Goal: Task Accomplishment & Management: Complete application form

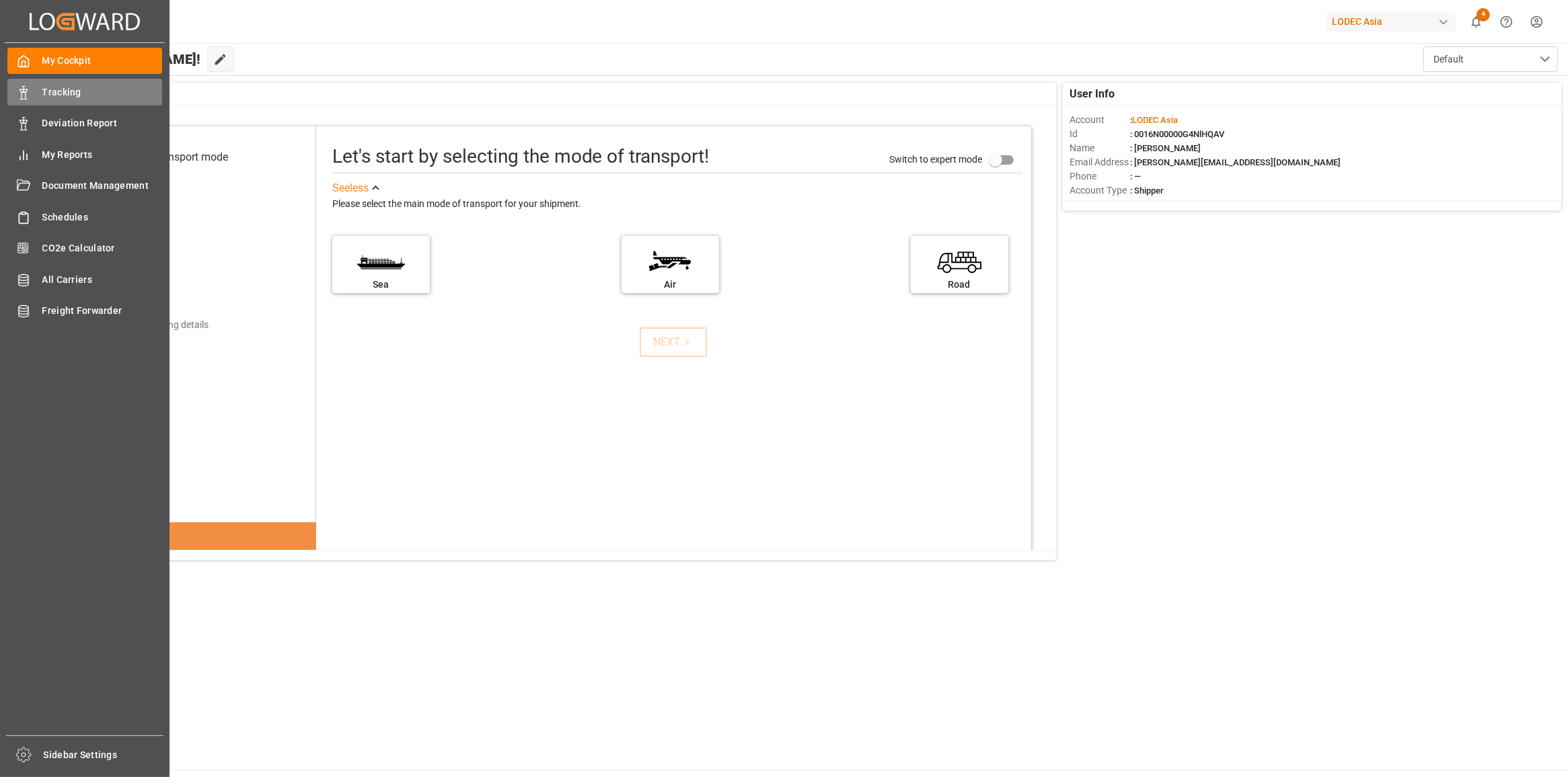
click at [36, 93] on div "Tracking Tracking" at bounding box center [85, 92] width 155 height 26
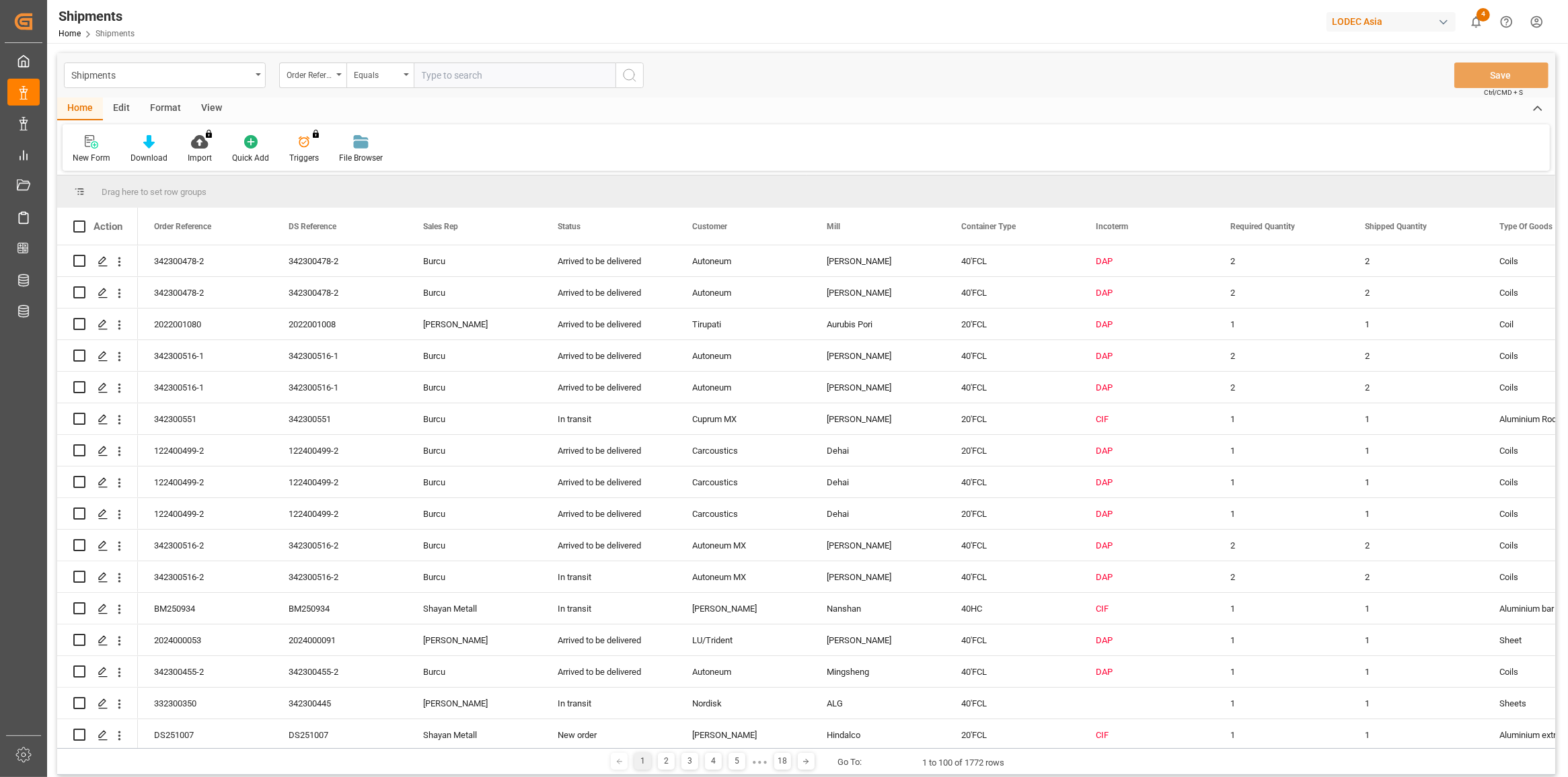
click at [84, 165] on div "New Form Download Import You don't have permission for this feature. Contact ad…" at bounding box center [806, 147] width 1487 height 46
click at [86, 156] on div "New Form" at bounding box center [91, 158] width 37 height 12
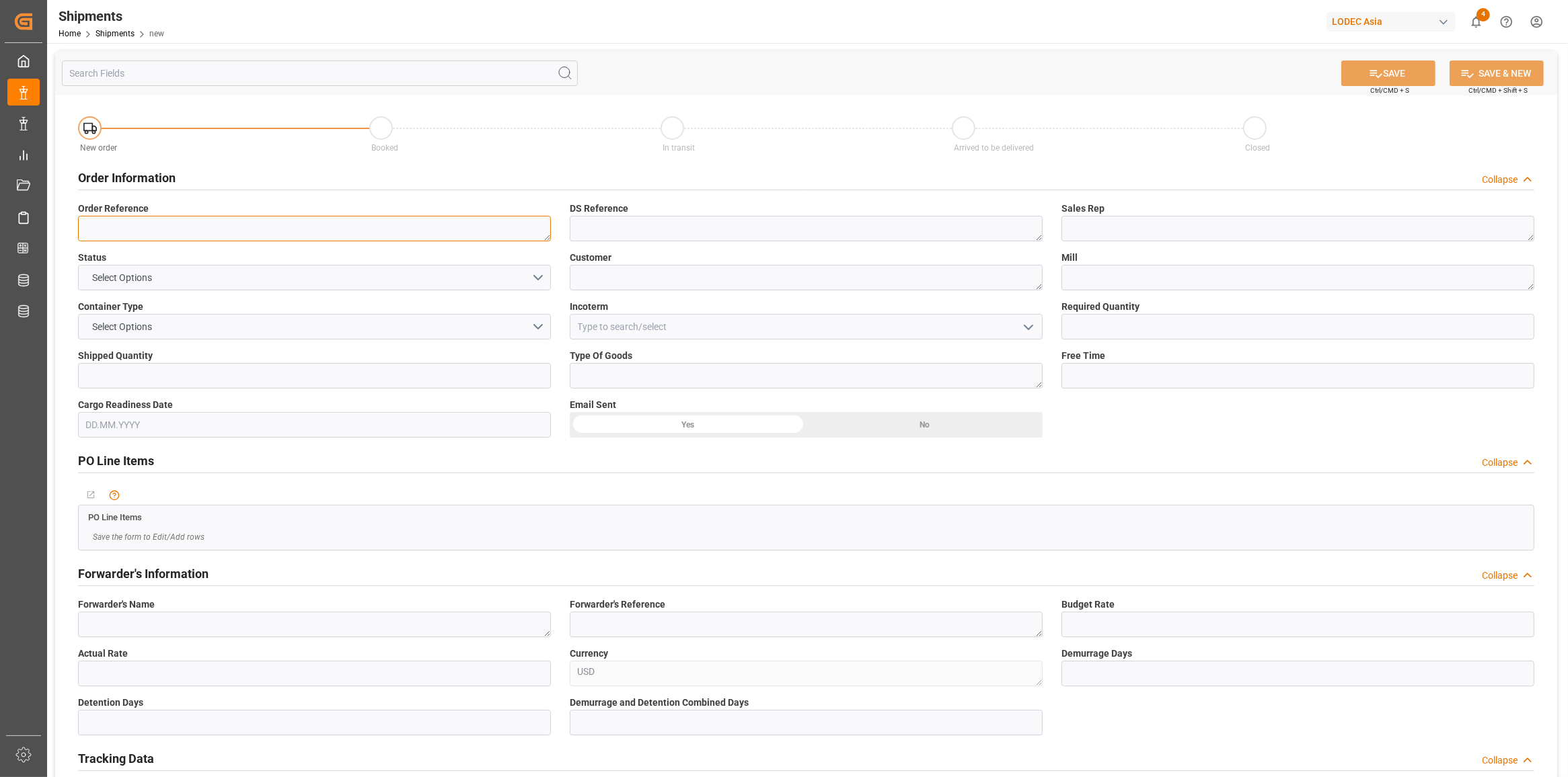
click at [338, 223] on textarea at bounding box center [315, 228] width 473 height 25
paste textarea "342300532-1"
type textarea "342300532-1"
click at [666, 222] on textarea at bounding box center [806, 228] width 473 height 25
paste textarea "342300532-1"
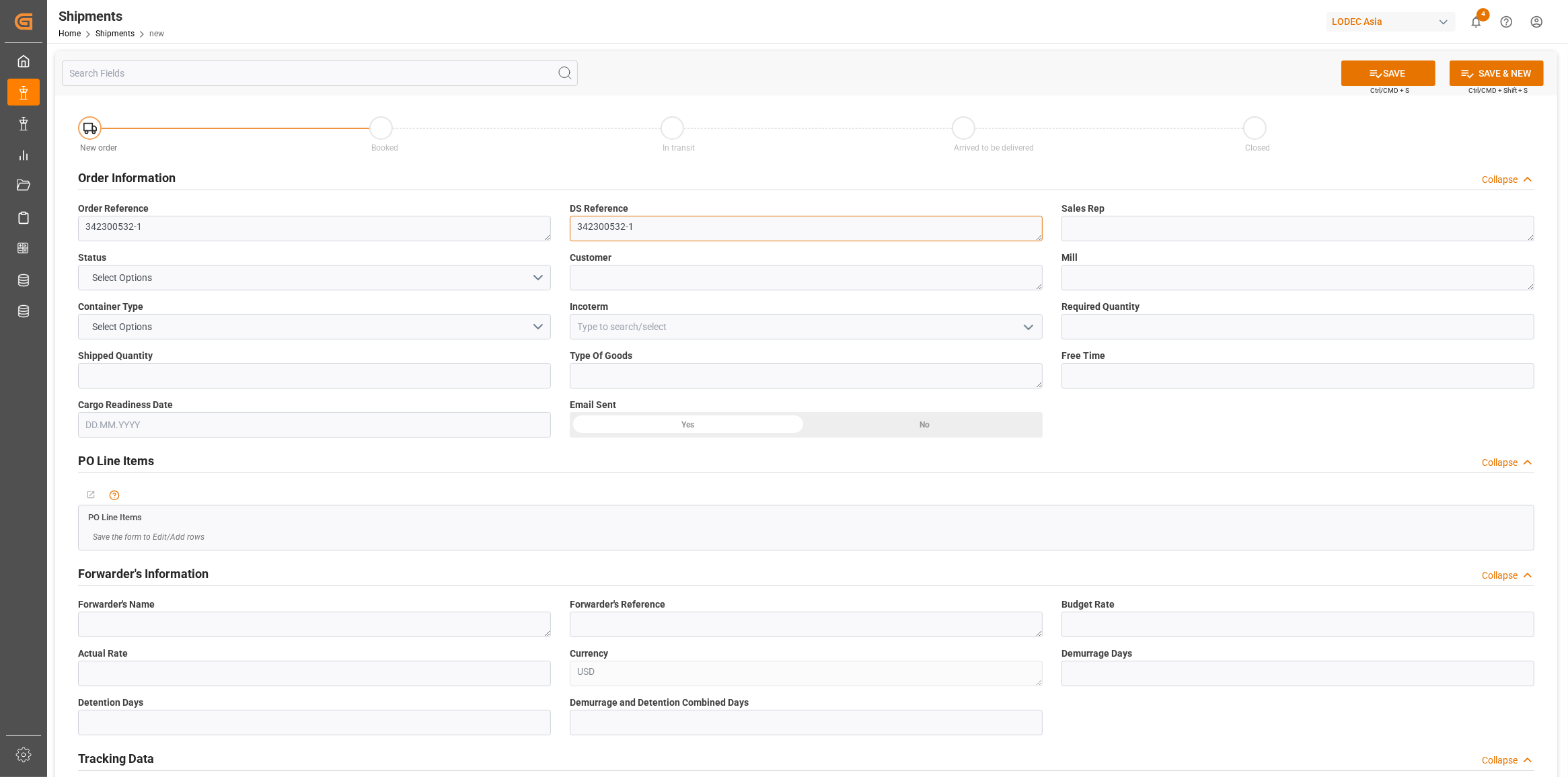
type textarea "342300532-1"
click at [1149, 212] on label "Sales Rep" at bounding box center [1298, 209] width 473 height 14
click at [1151, 216] on textarea at bounding box center [1298, 228] width 473 height 25
type textarea "Burcu"
click at [537, 266] on button "Select Options" at bounding box center [315, 277] width 473 height 25
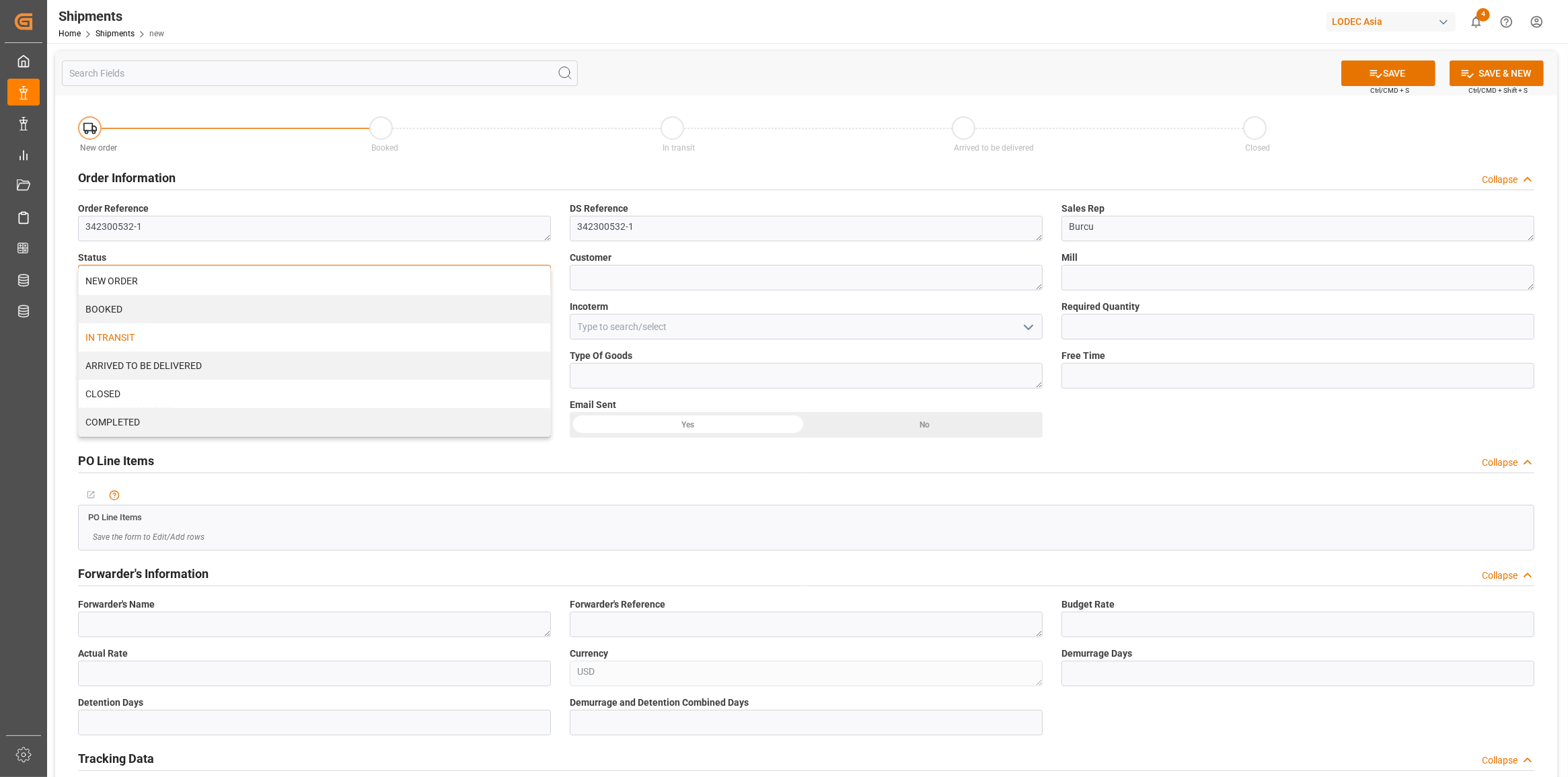
click at [411, 330] on div "IN TRANSIT" at bounding box center [315, 337] width 471 height 28
click at [697, 279] on textarea at bounding box center [806, 277] width 473 height 25
type textarea "Autoneum MX"
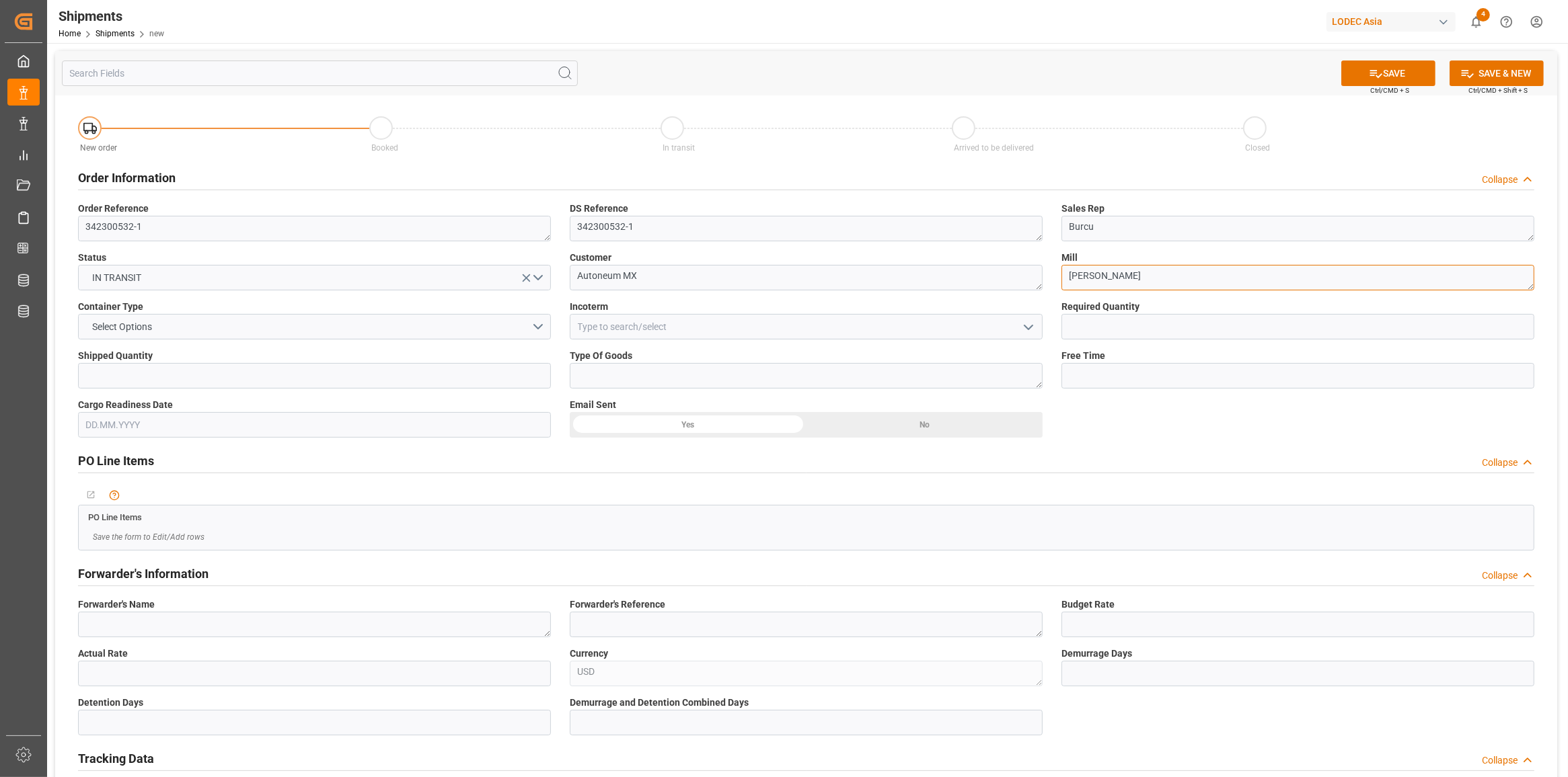
type textarea "[PERSON_NAME]"
click at [501, 328] on button "Select Options" at bounding box center [315, 326] width 473 height 25
click at [326, 442] on div "40'FCL" at bounding box center [315, 443] width 471 height 28
click at [655, 329] on input at bounding box center [806, 326] width 473 height 25
click at [634, 361] on div "DAP" at bounding box center [806, 356] width 471 height 30
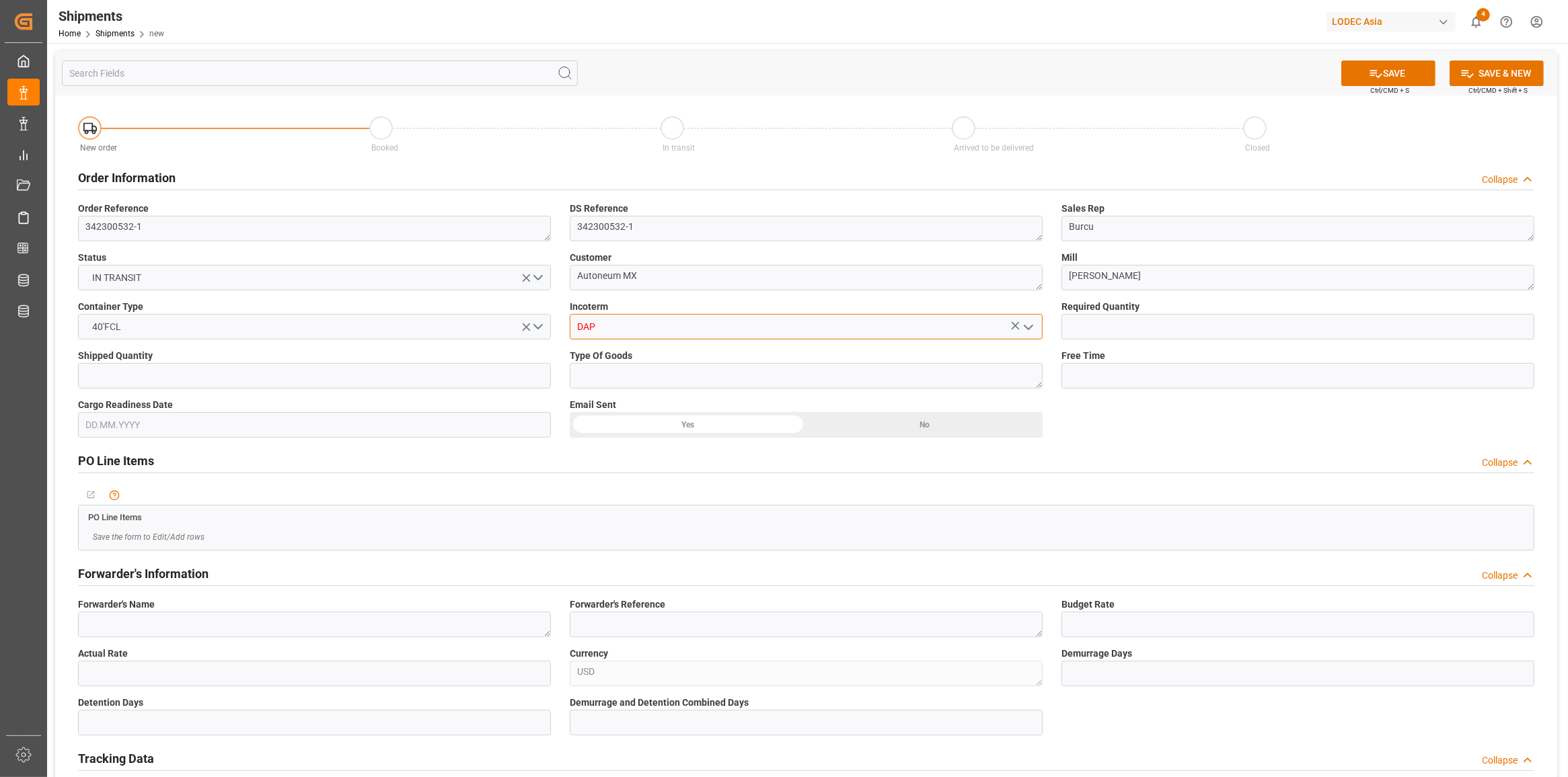
type input "DAP"
drag, startPoint x: 1156, startPoint y: 315, endPoint x: 996, endPoint y: 349, distance: 163.6
click at [1156, 315] on input "text" at bounding box center [1298, 326] width 473 height 25
type input "1"
click at [486, 382] on input "text" at bounding box center [315, 375] width 473 height 25
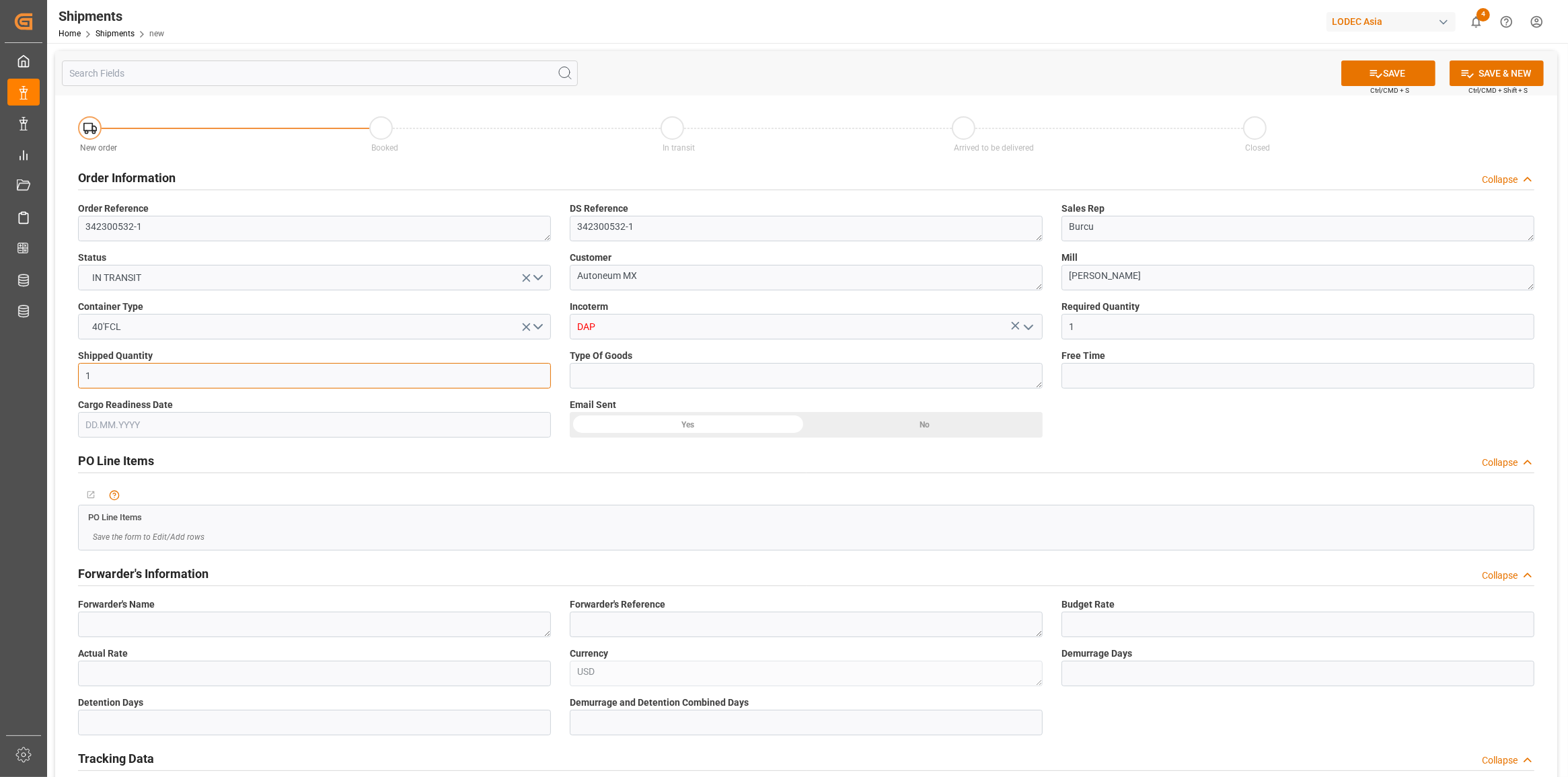
type input "1"
click at [661, 382] on textarea at bounding box center [806, 375] width 473 height 25
type textarea "Coils"
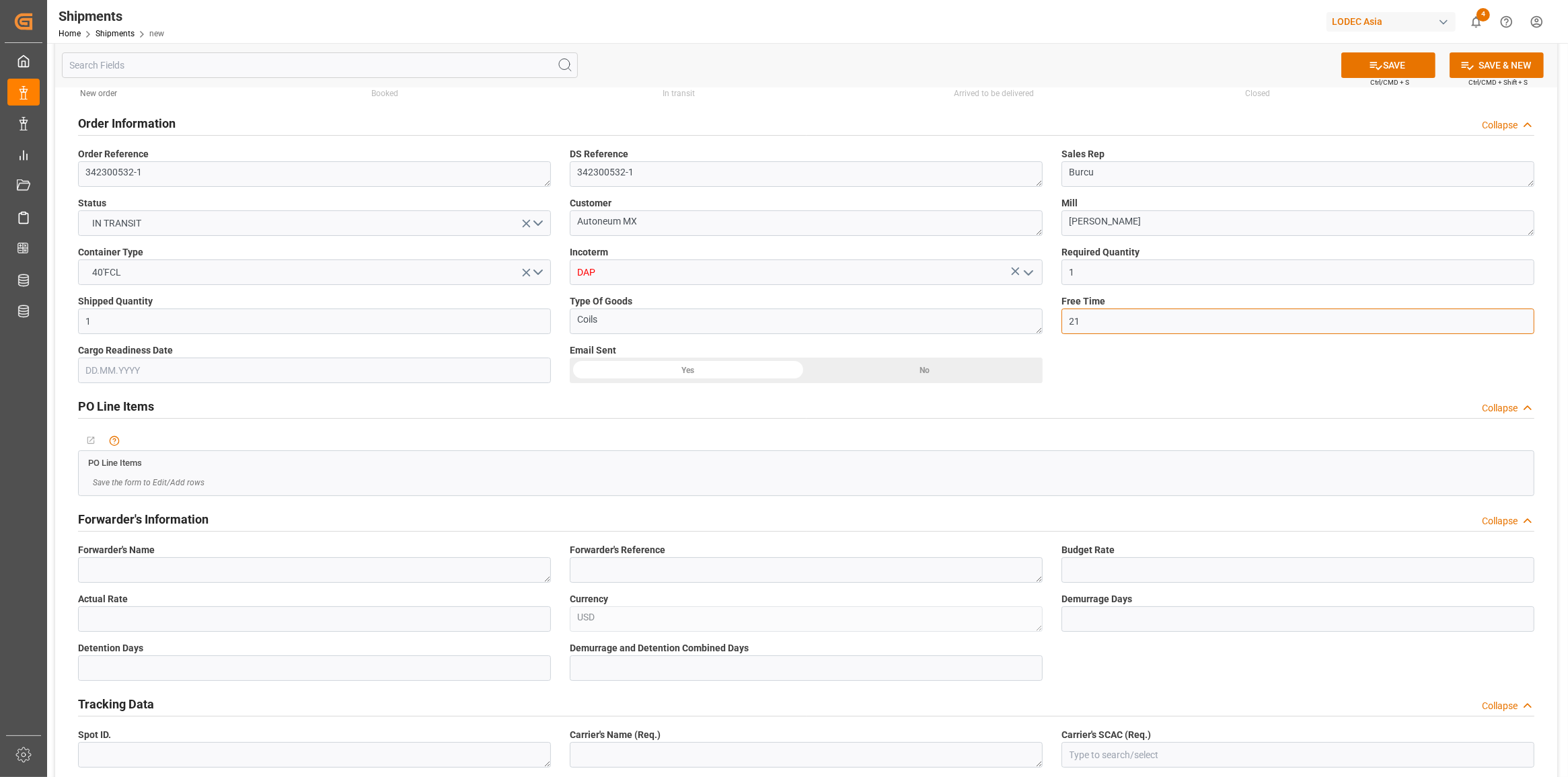
scroll to position [84, 0]
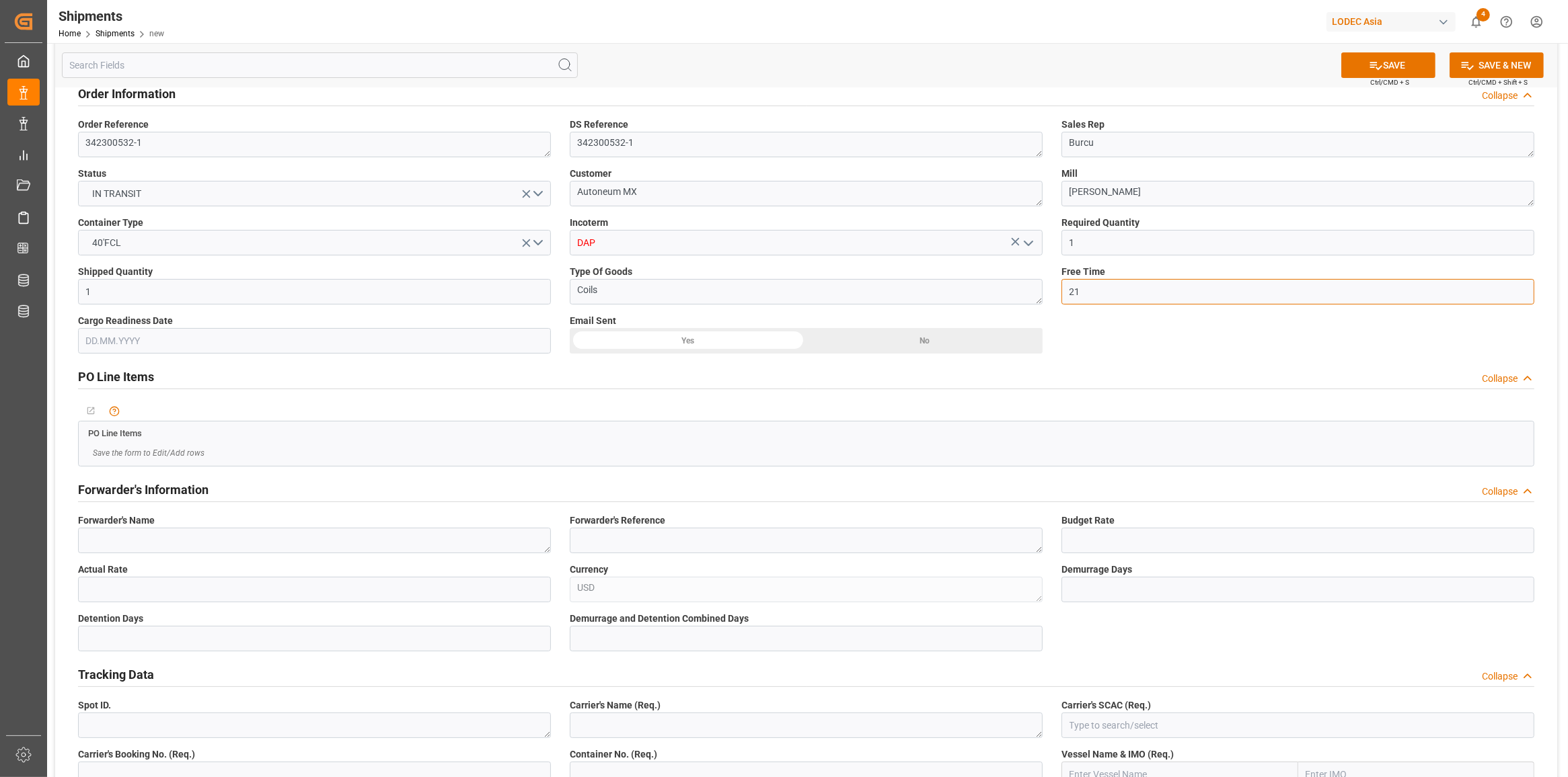
type input "21"
click at [257, 545] on textarea at bounding box center [315, 540] width 473 height 25
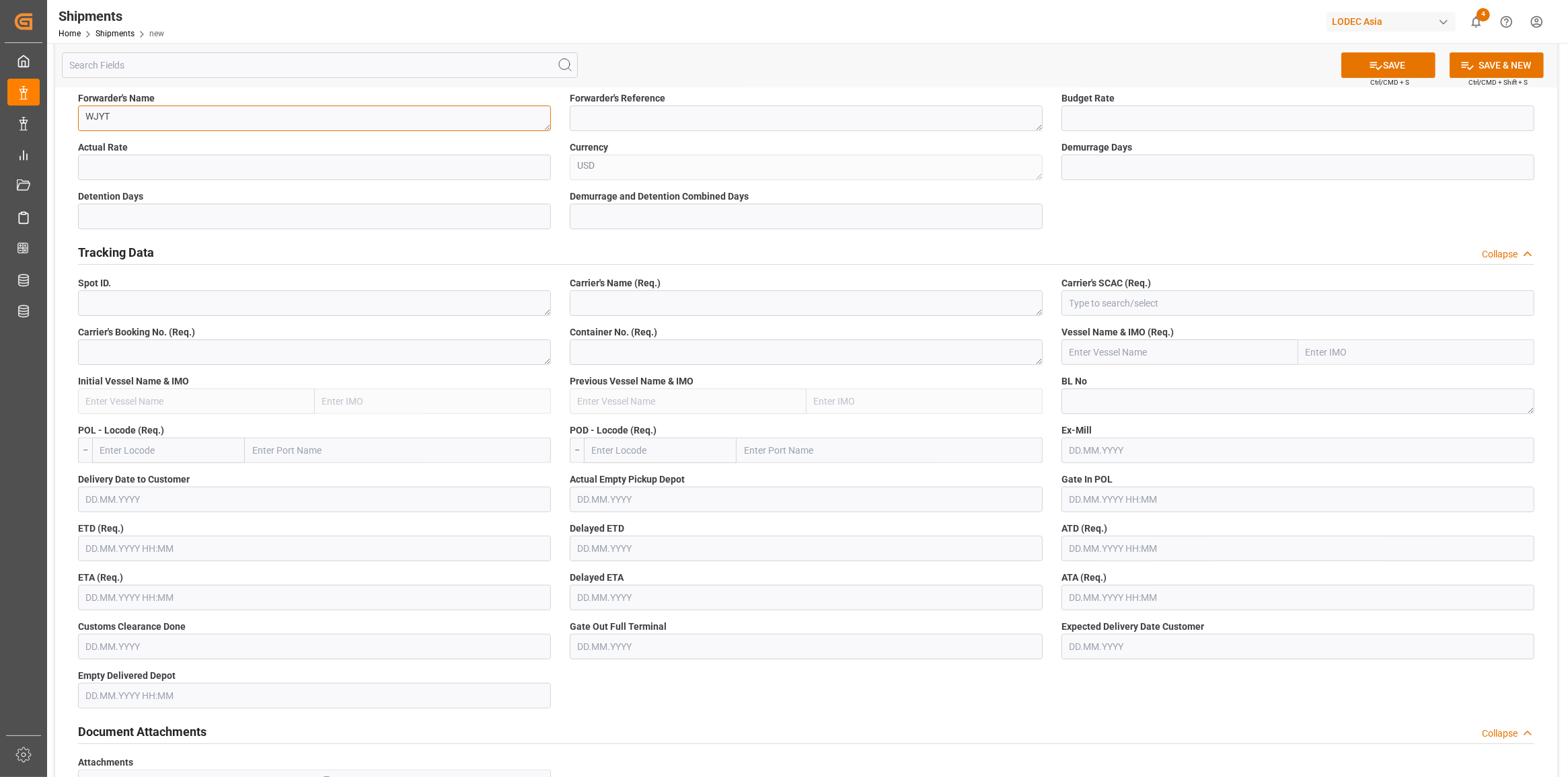
scroll to position [588, 0]
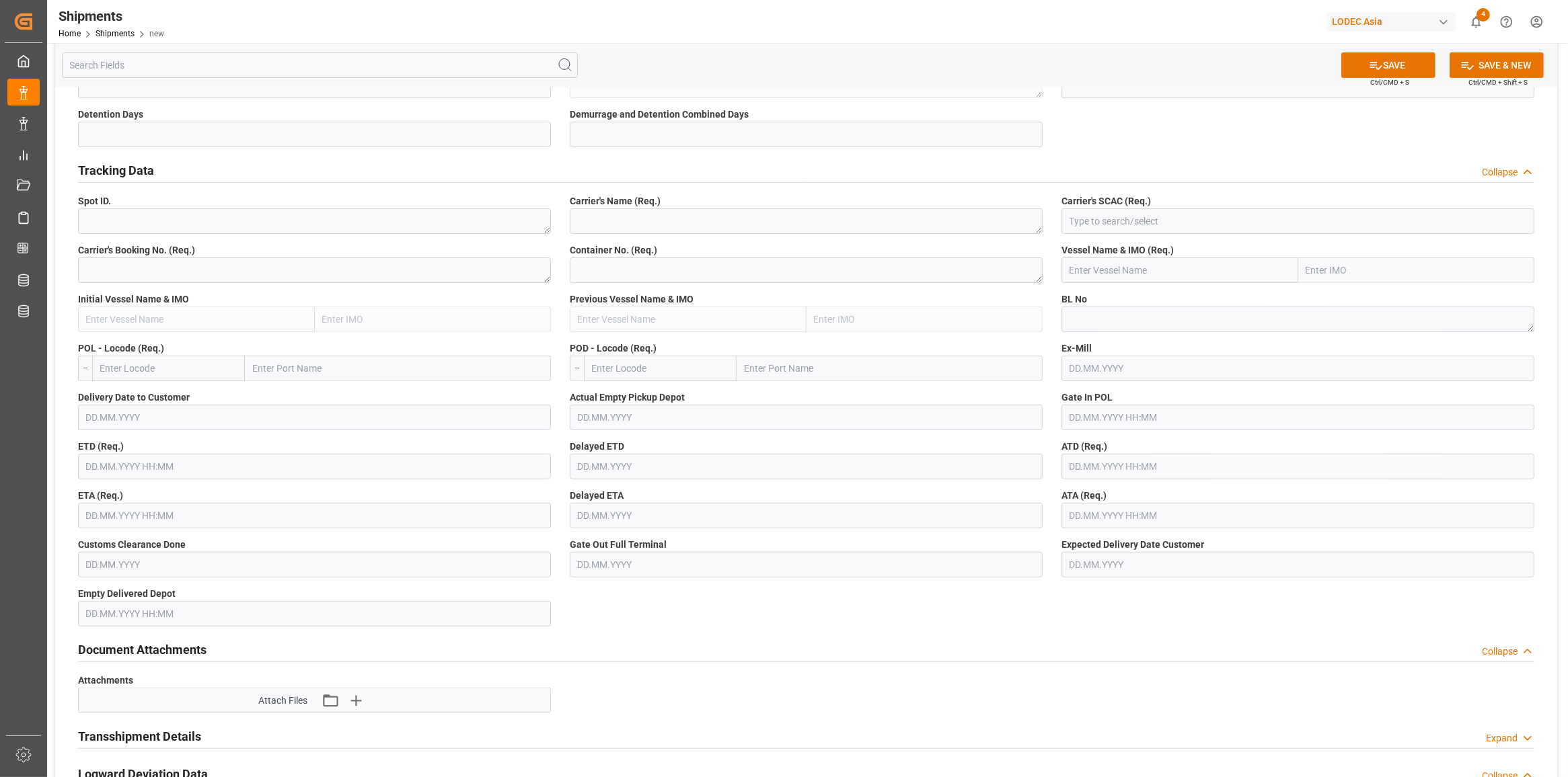
type textarea "WJYT"
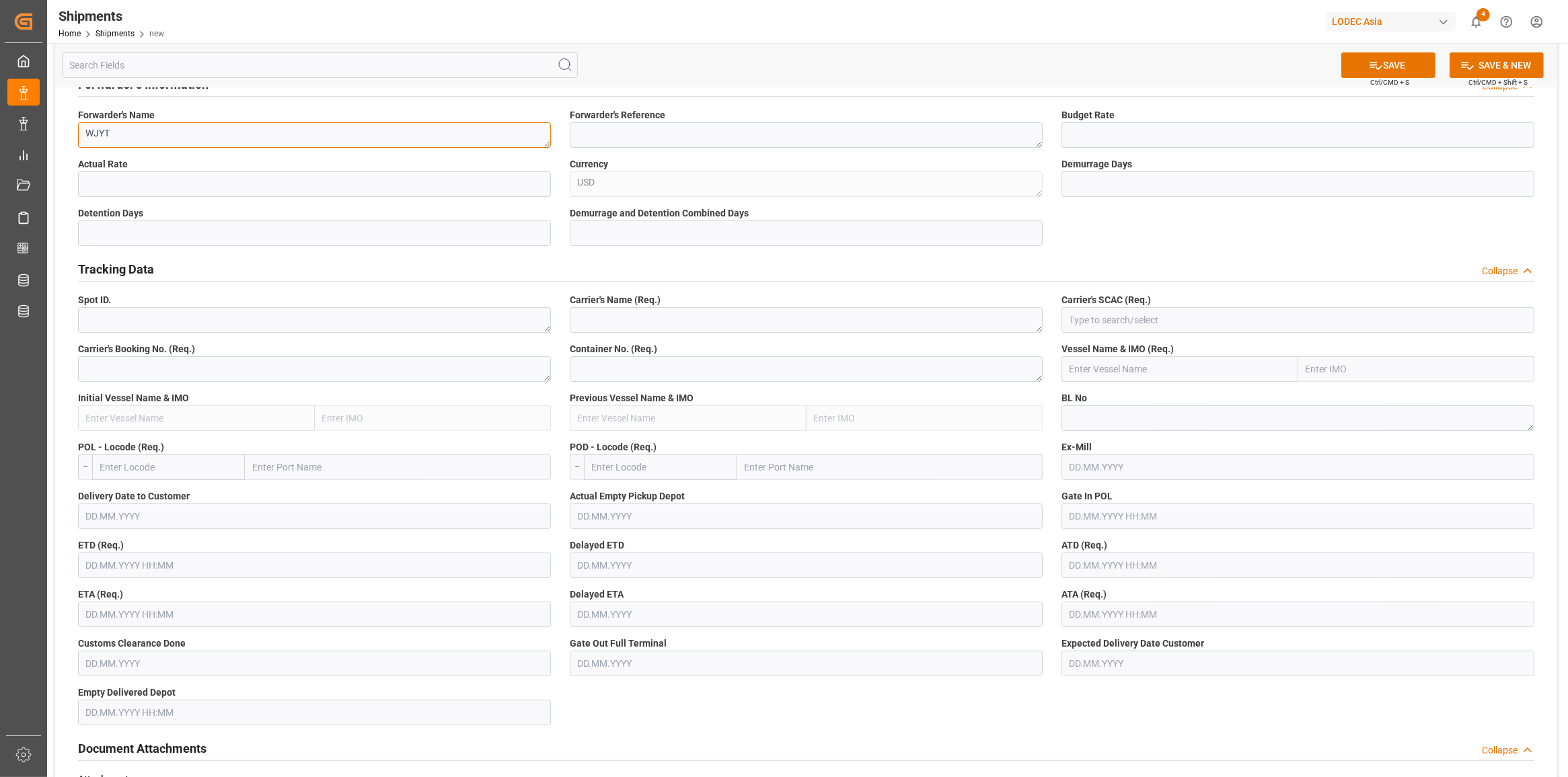
scroll to position [420, 0]
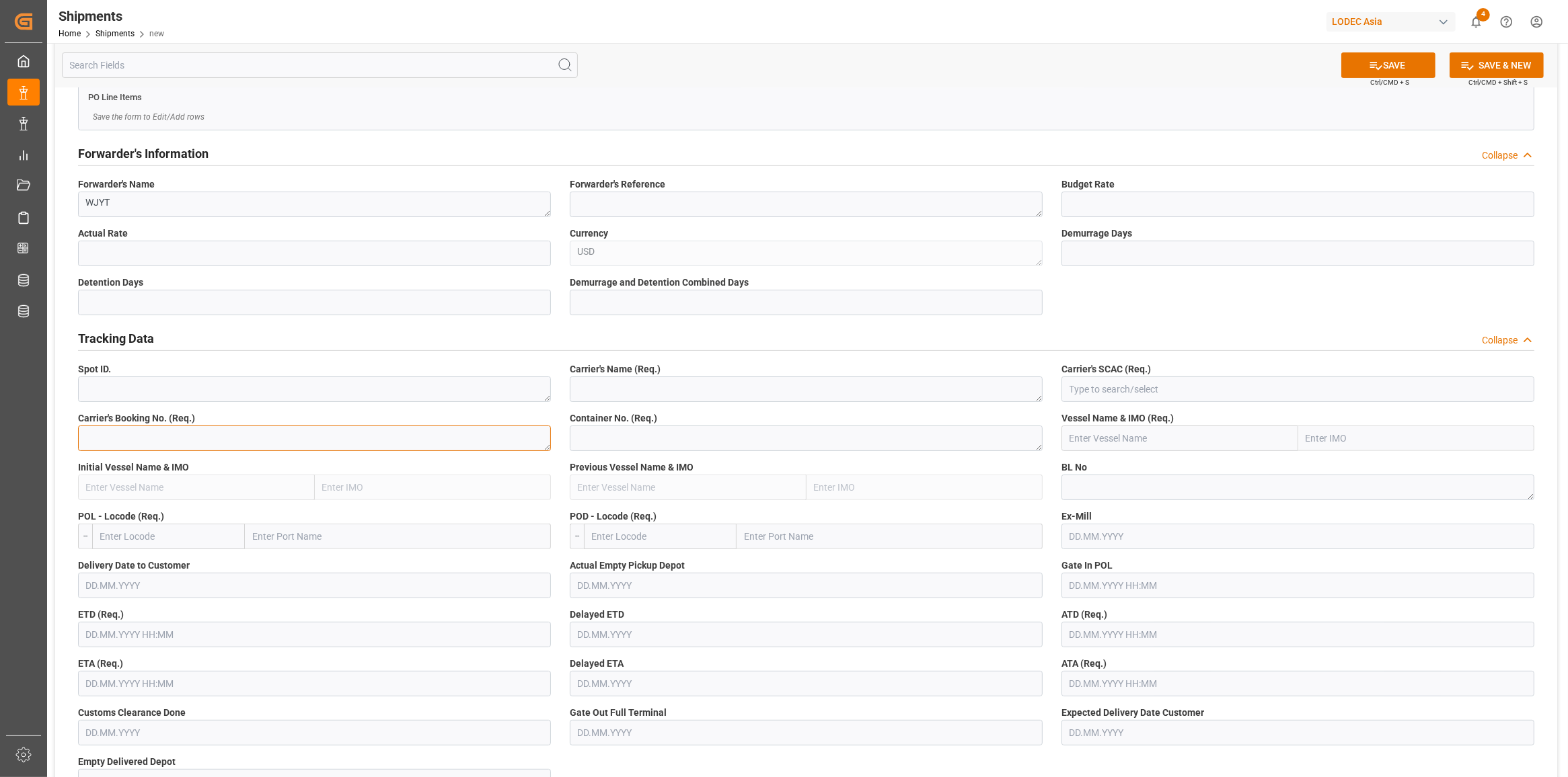
click at [104, 441] on textarea at bounding box center [315, 438] width 473 height 25
click at [1113, 482] on textarea at bounding box center [1298, 487] width 473 height 25
paste textarea "QGD2089771"
type textarea "QGD2089771"
click at [169, 432] on textarea at bounding box center [315, 438] width 473 height 25
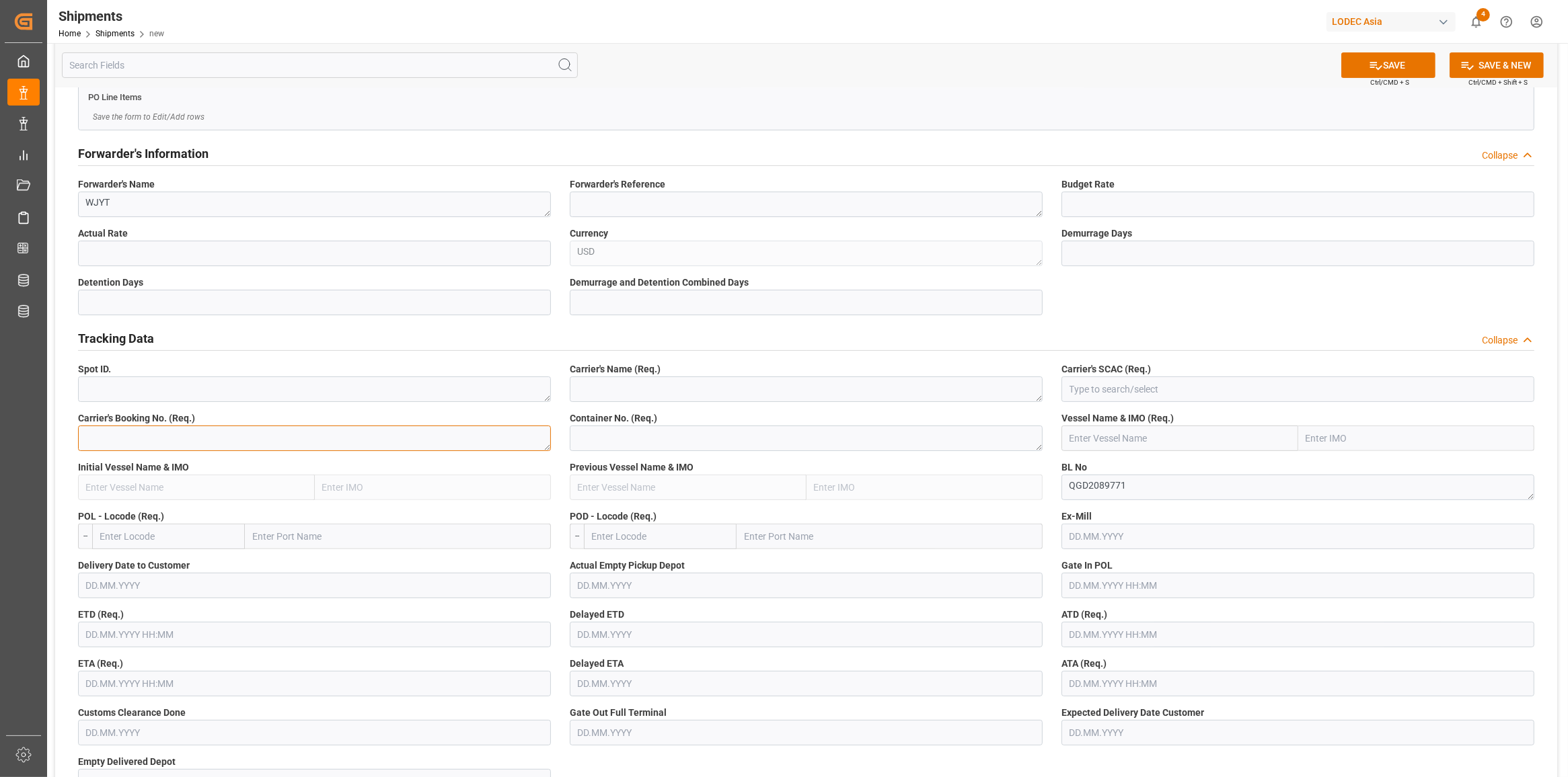
paste textarea "QGD2089771"
type textarea "QGD2089771"
click at [728, 390] on textarea at bounding box center [806, 388] width 473 height 25
type textarea "CMA"
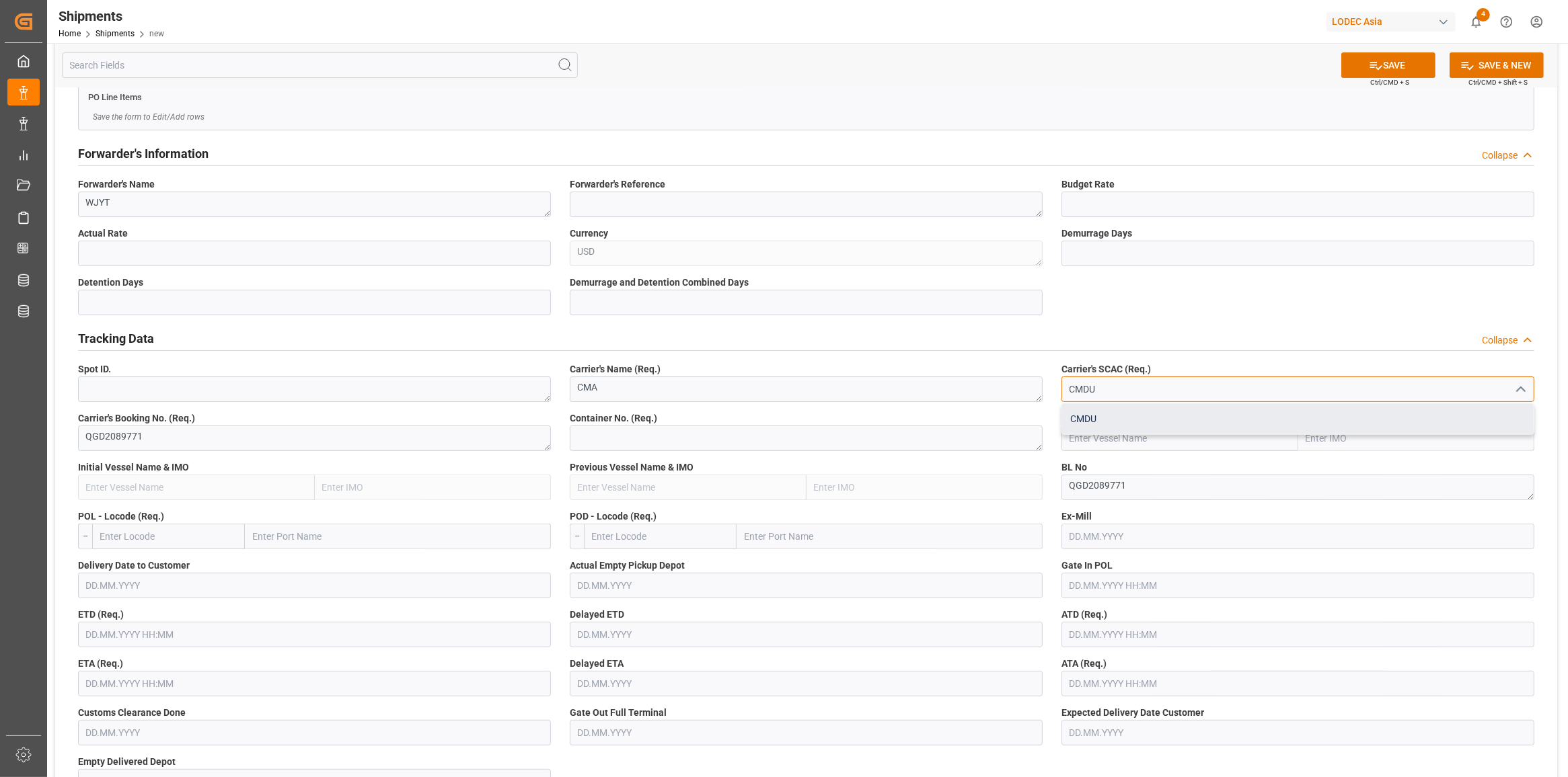
click at [1113, 422] on div "CMDU" at bounding box center [1298, 419] width 471 height 30
type input "CMDU"
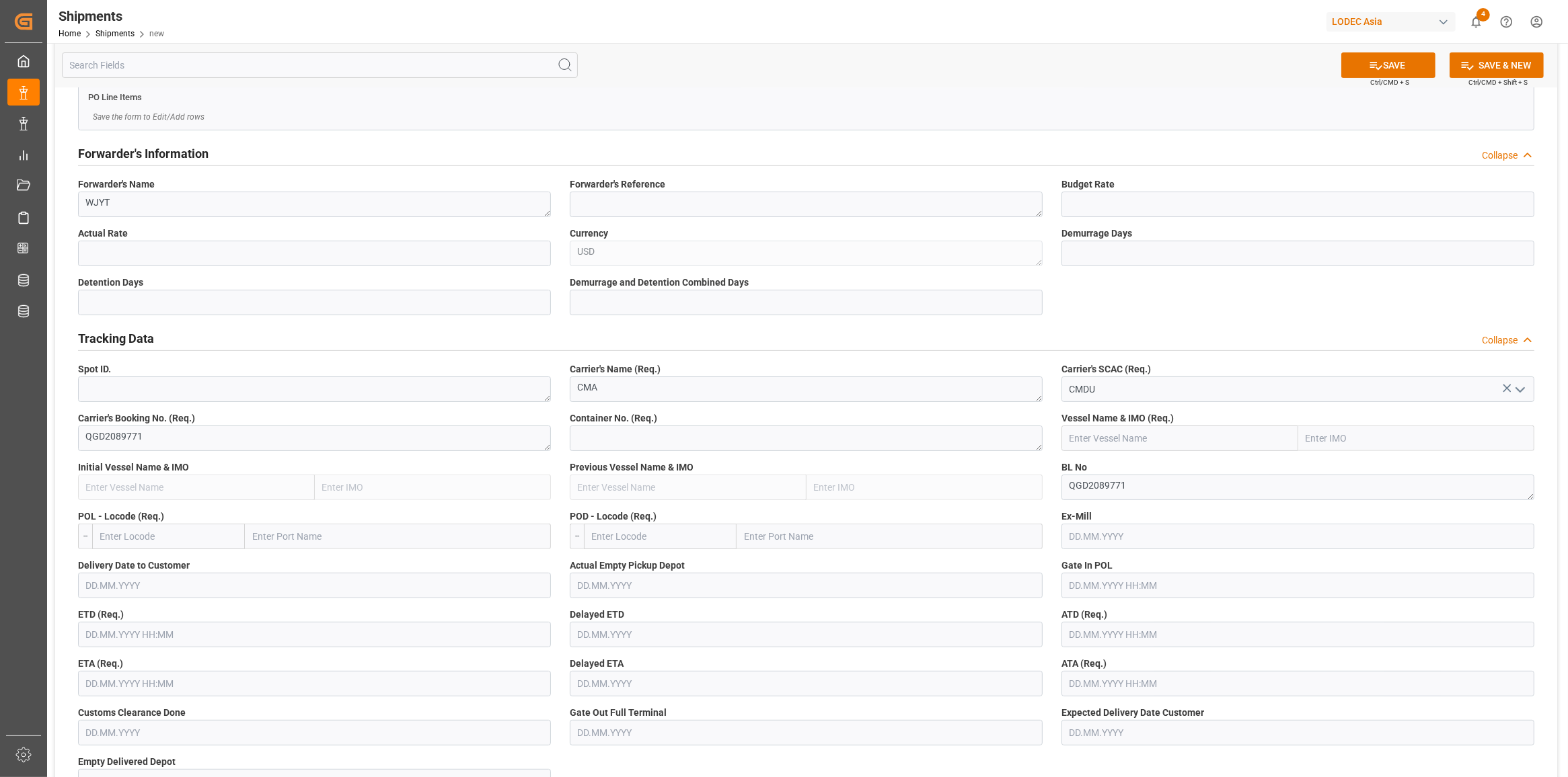
click at [801, 453] on div "Container No. (Req.)" at bounding box center [805, 431] width 491 height 49
click at [802, 442] on textarea at bounding box center [806, 438] width 473 height 25
paste textarea "TCNU2991769"
type textarea "TCNU2991769"
click at [1183, 431] on input "text" at bounding box center [1180, 438] width 237 height 25
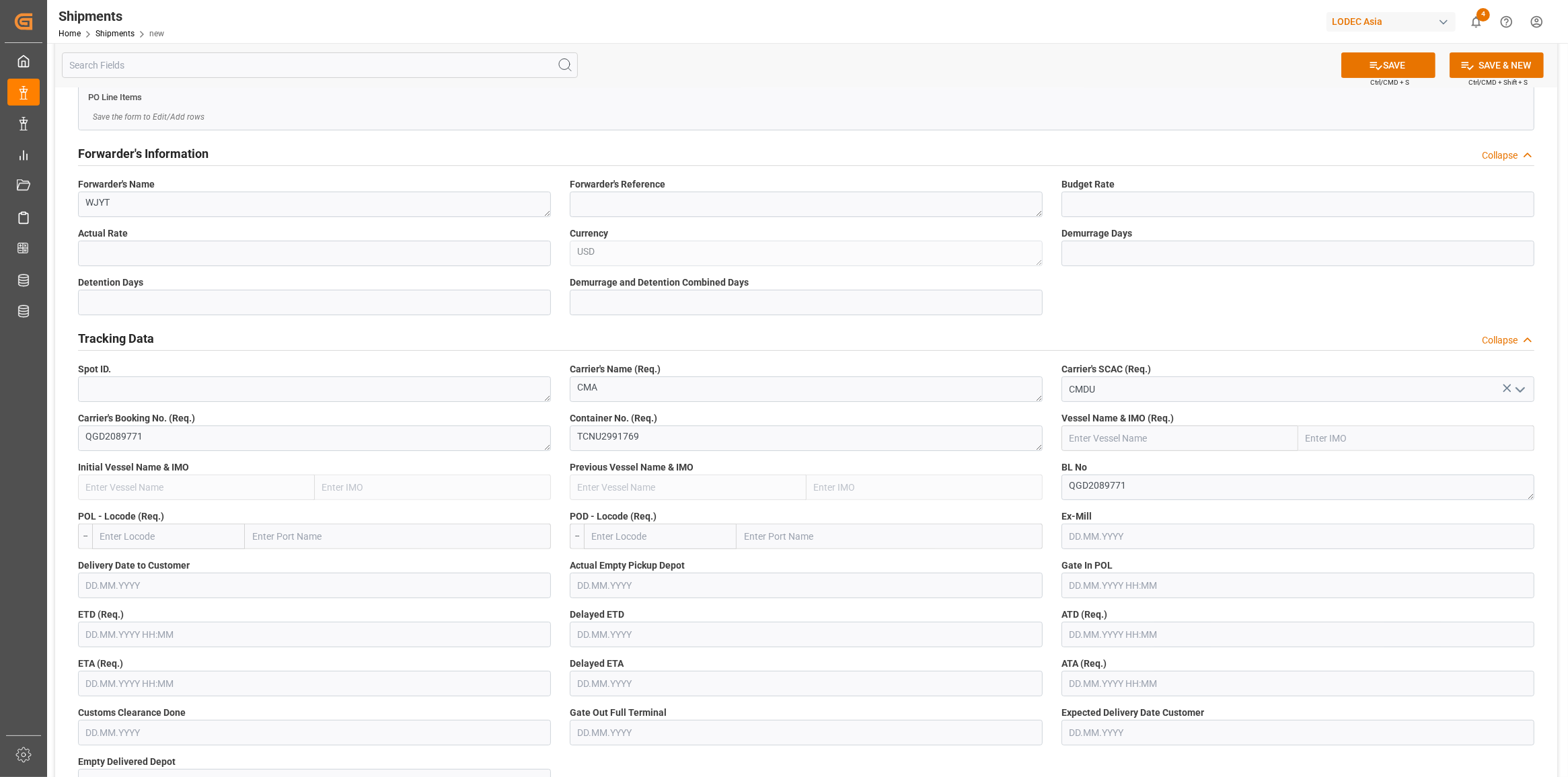
click at [1101, 432] on input "text" at bounding box center [1180, 438] width 237 height 25
paste input "CMA CGM INTEGRITY"
type input "CMA CGM INTEGRITY"
click at [1131, 472] on b "CMA CGM INTEGRITY" at bounding box center [1118, 468] width 94 height 10
type input "9897781"
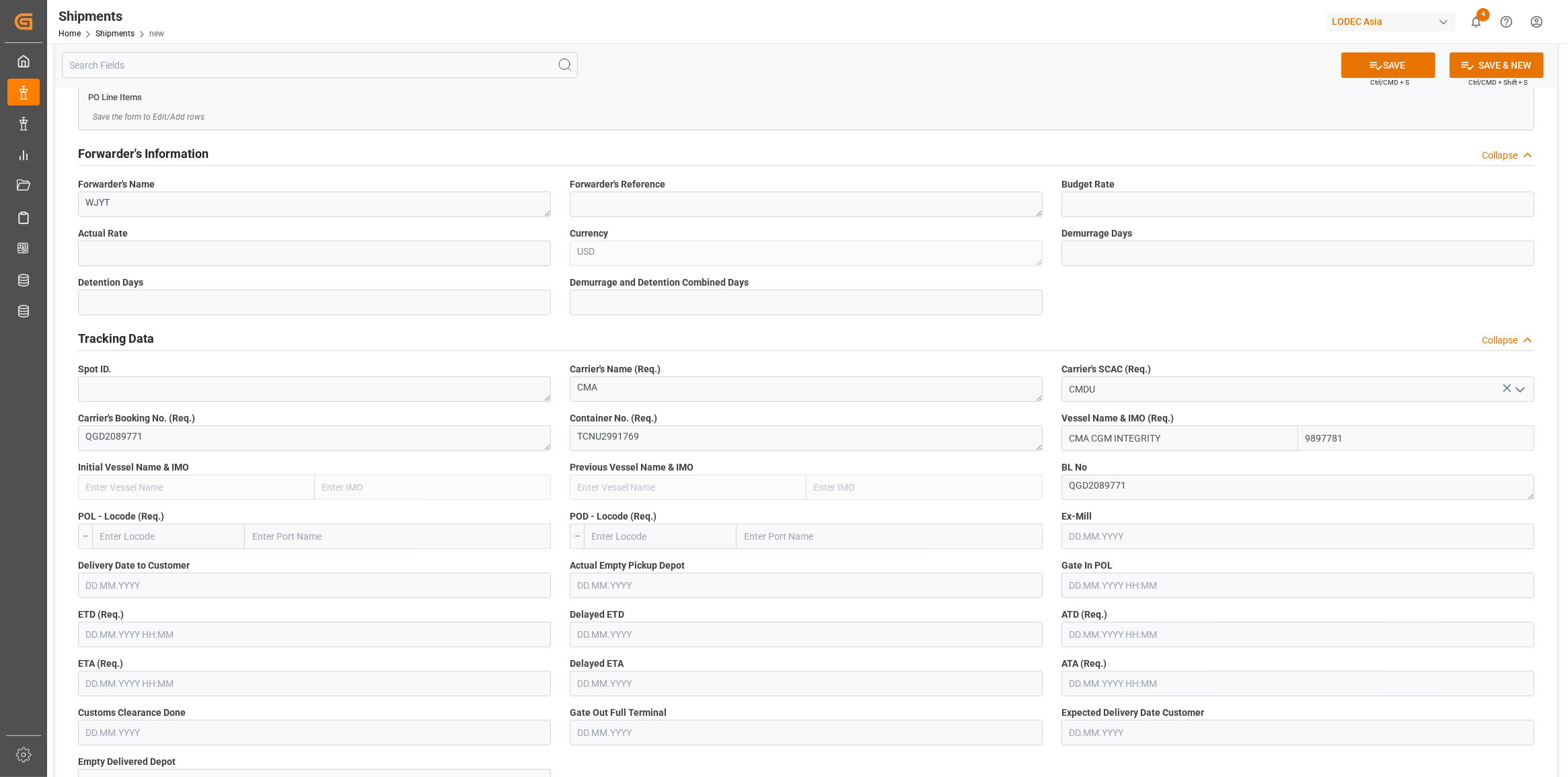
type input "CMA CGM INTEGRITY"
click at [182, 533] on input "text" at bounding box center [169, 536] width 153 height 25
click at [298, 541] on input "text" at bounding box center [398, 536] width 306 height 25
type input "[GEOGRAPHIC_DATA]"
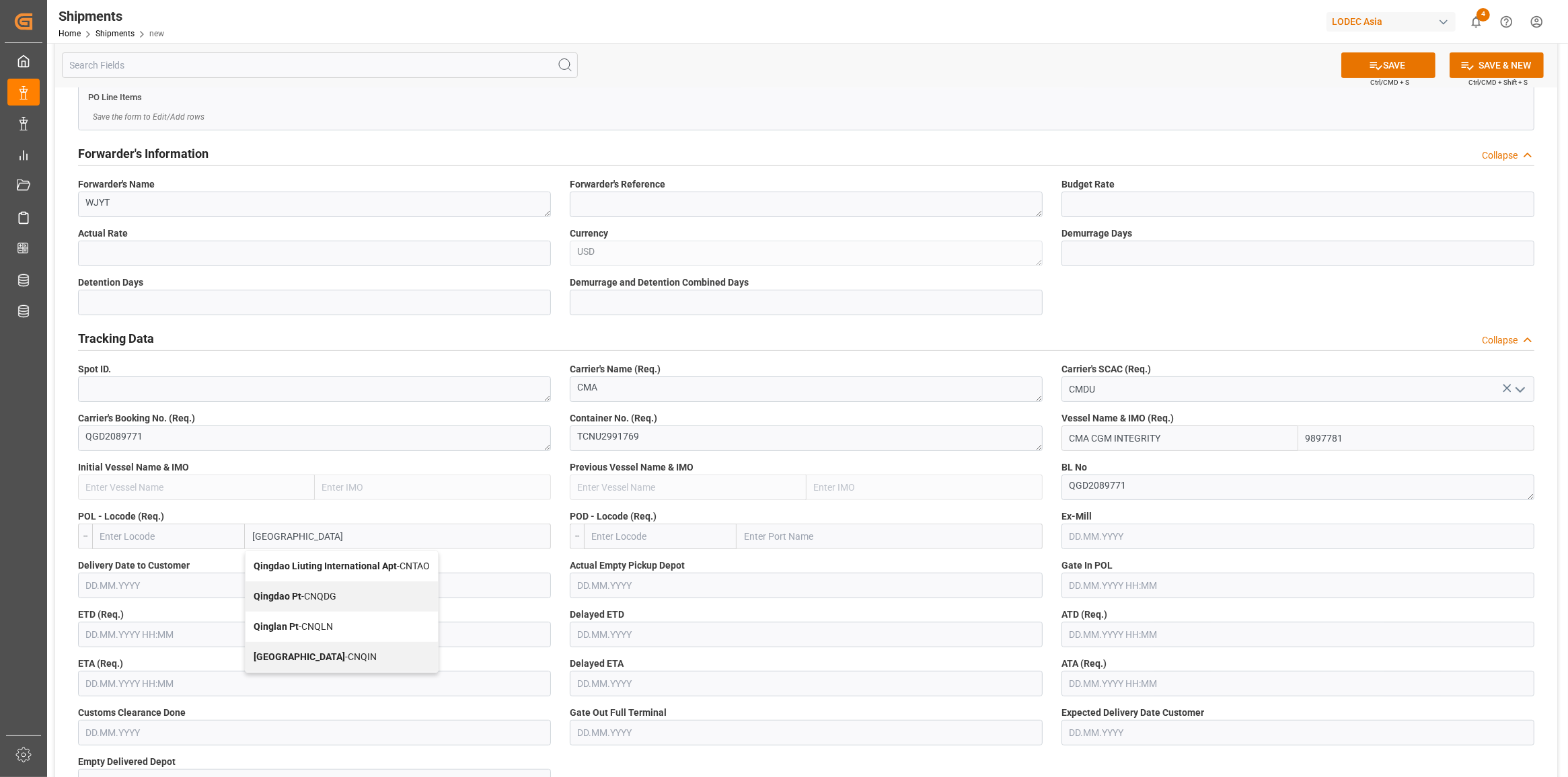
click at [284, 588] on div "Qingdao Pt - CNQDG" at bounding box center [341, 596] width 192 height 30
type input "CNQDG"
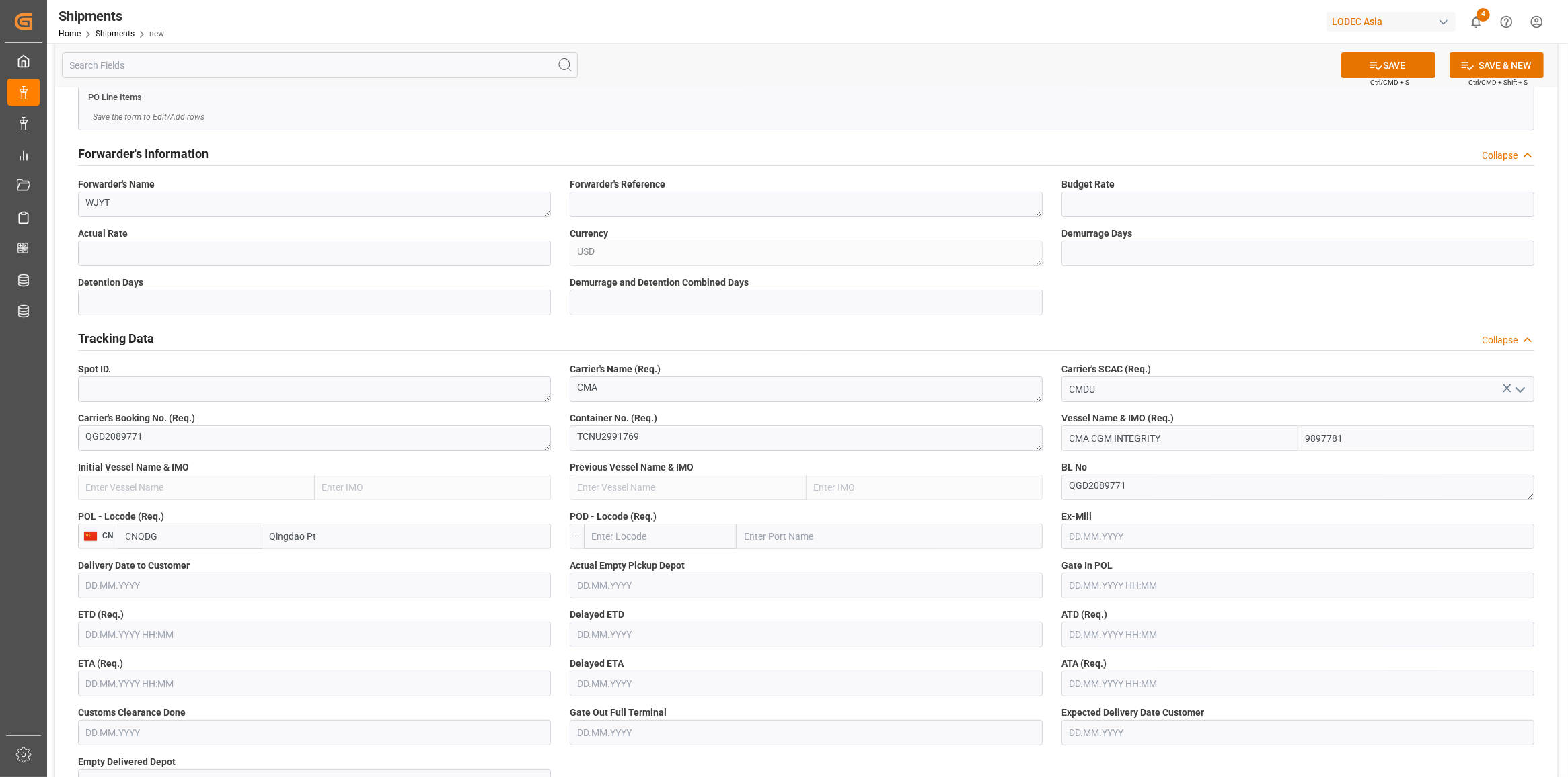
type input "Qingdao Pt"
click at [717, 539] on input "text" at bounding box center [660, 536] width 153 height 25
click at [680, 567] on div "MXZLO - [GEOGRAPHIC_DATA]" at bounding box center [632, 566] width 97 height 30
type input "MXZLO"
type input "Manzanillo"
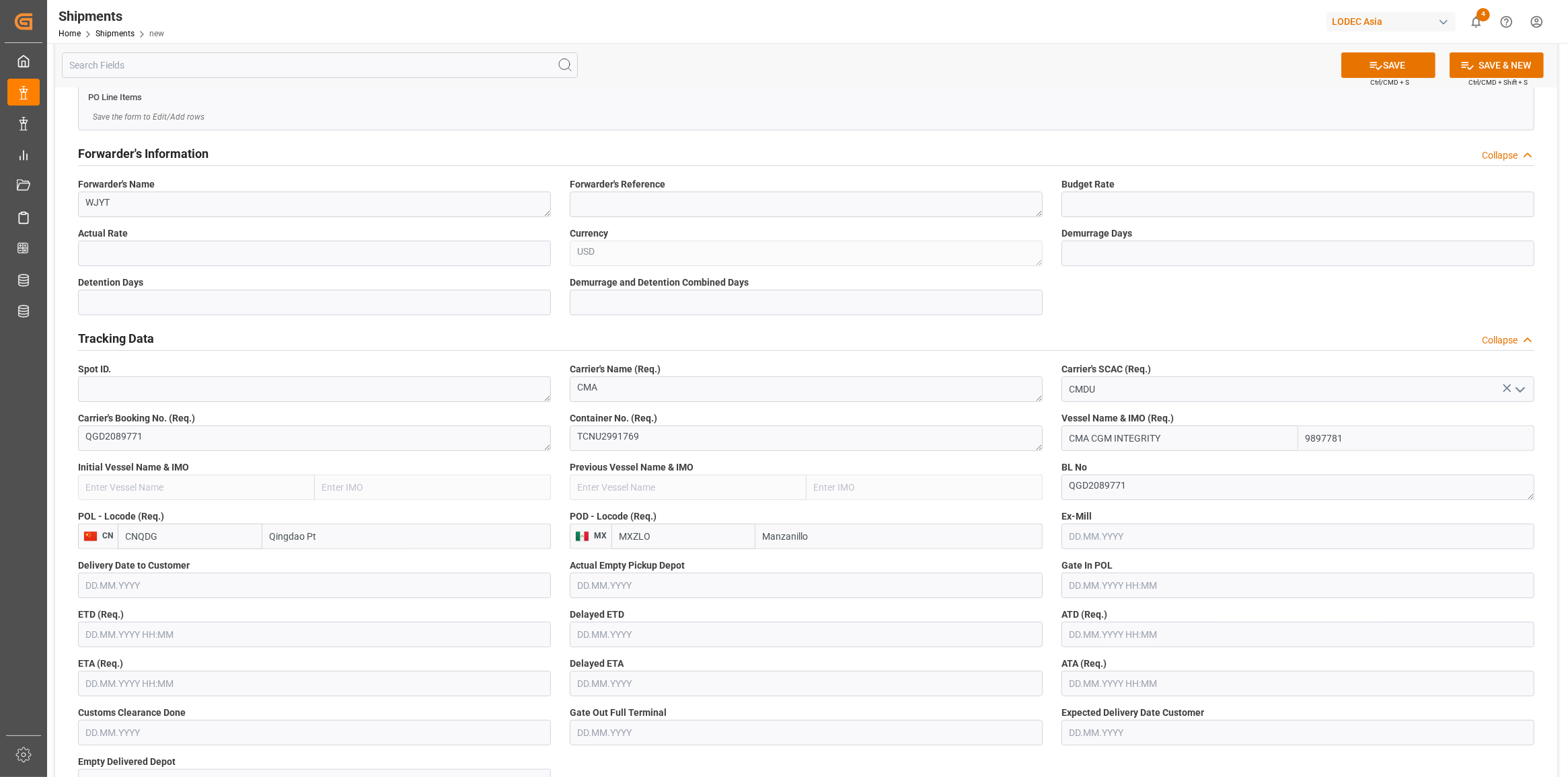
scroll to position [504, 0]
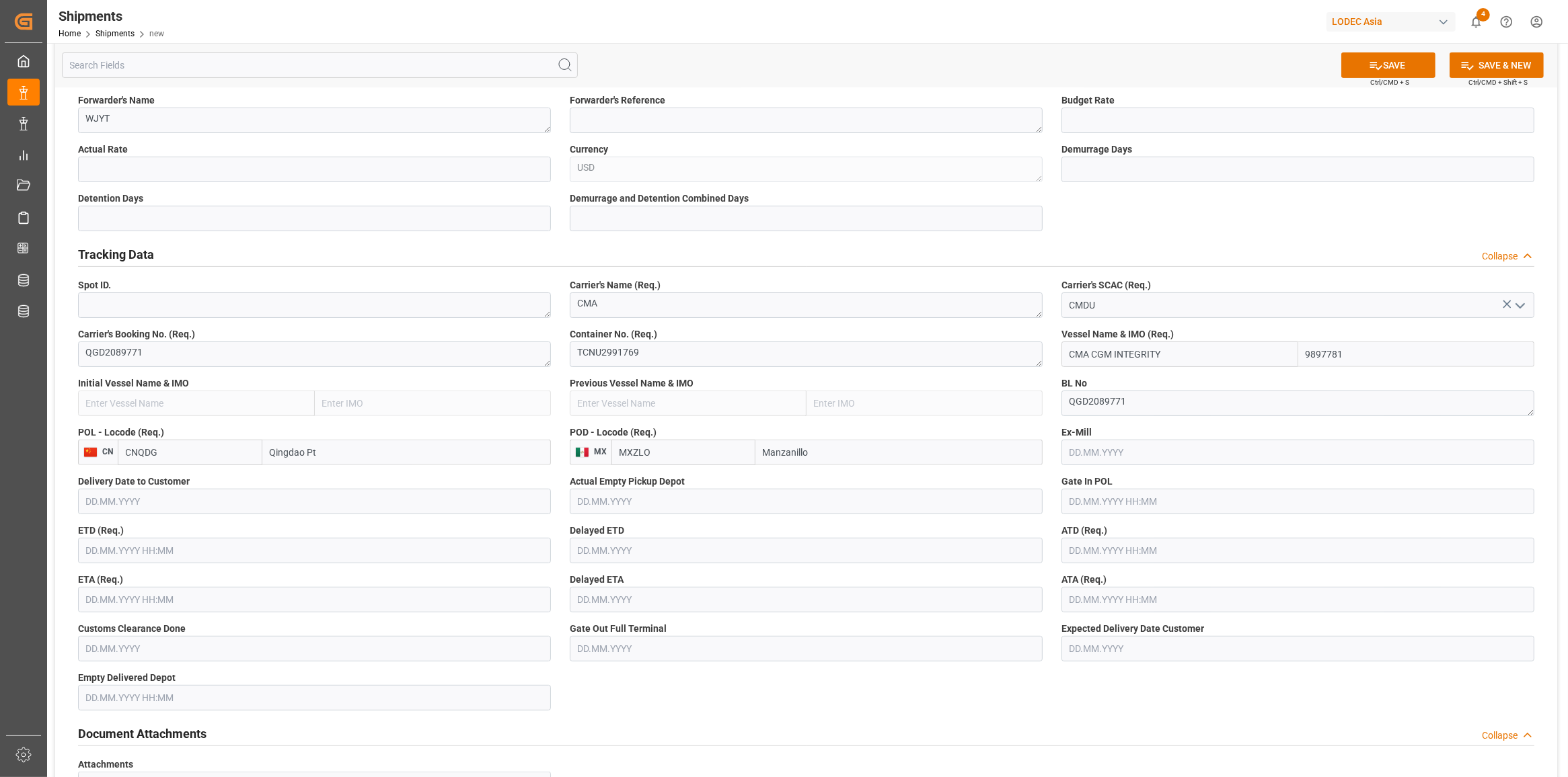
type input "MXZLO"
click at [243, 549] on input "text" at bounding box center [315, 550] width 473 height 25
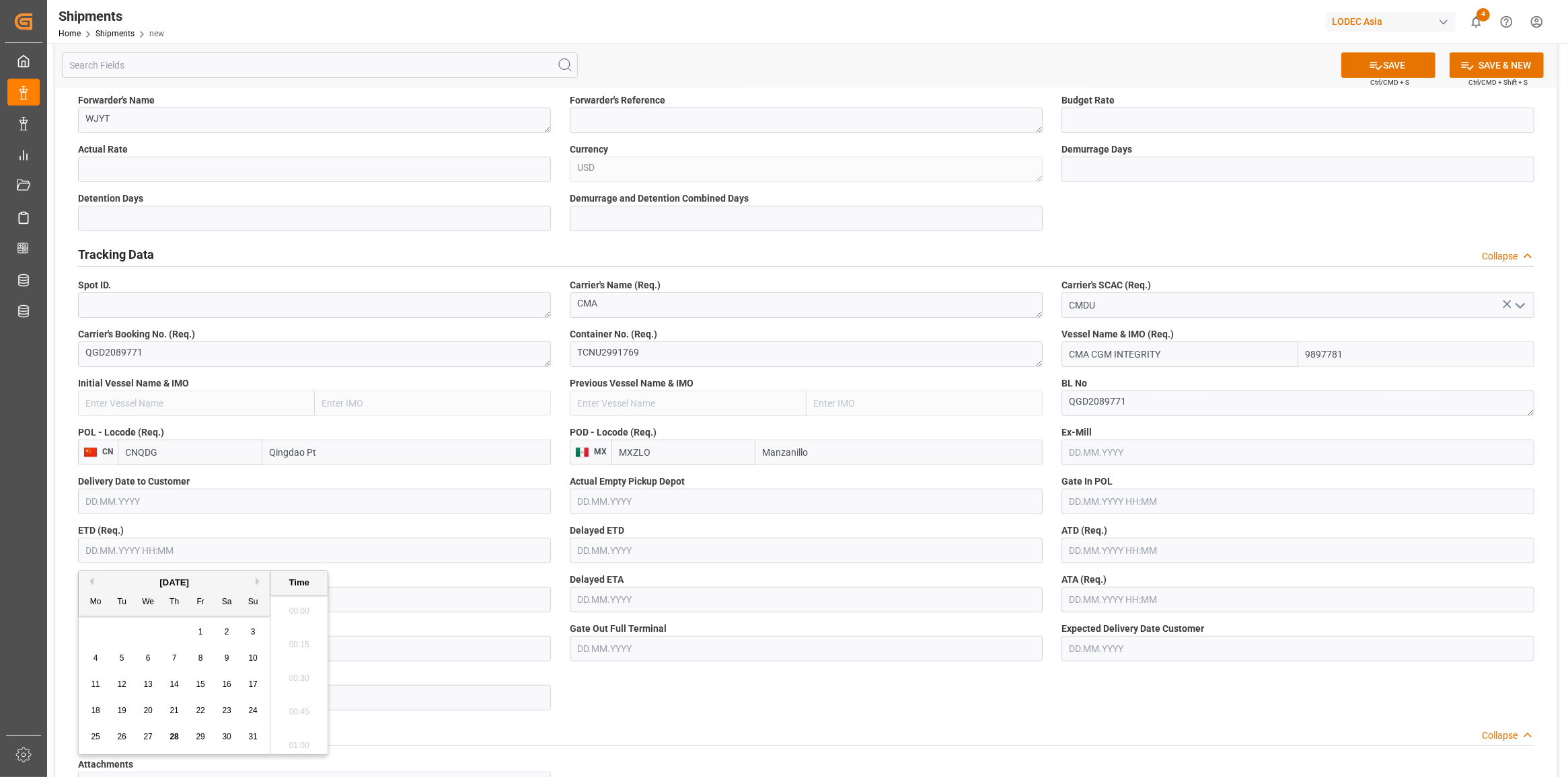
scroll to position [2189, 0]
type input "[DATE] 00:00"
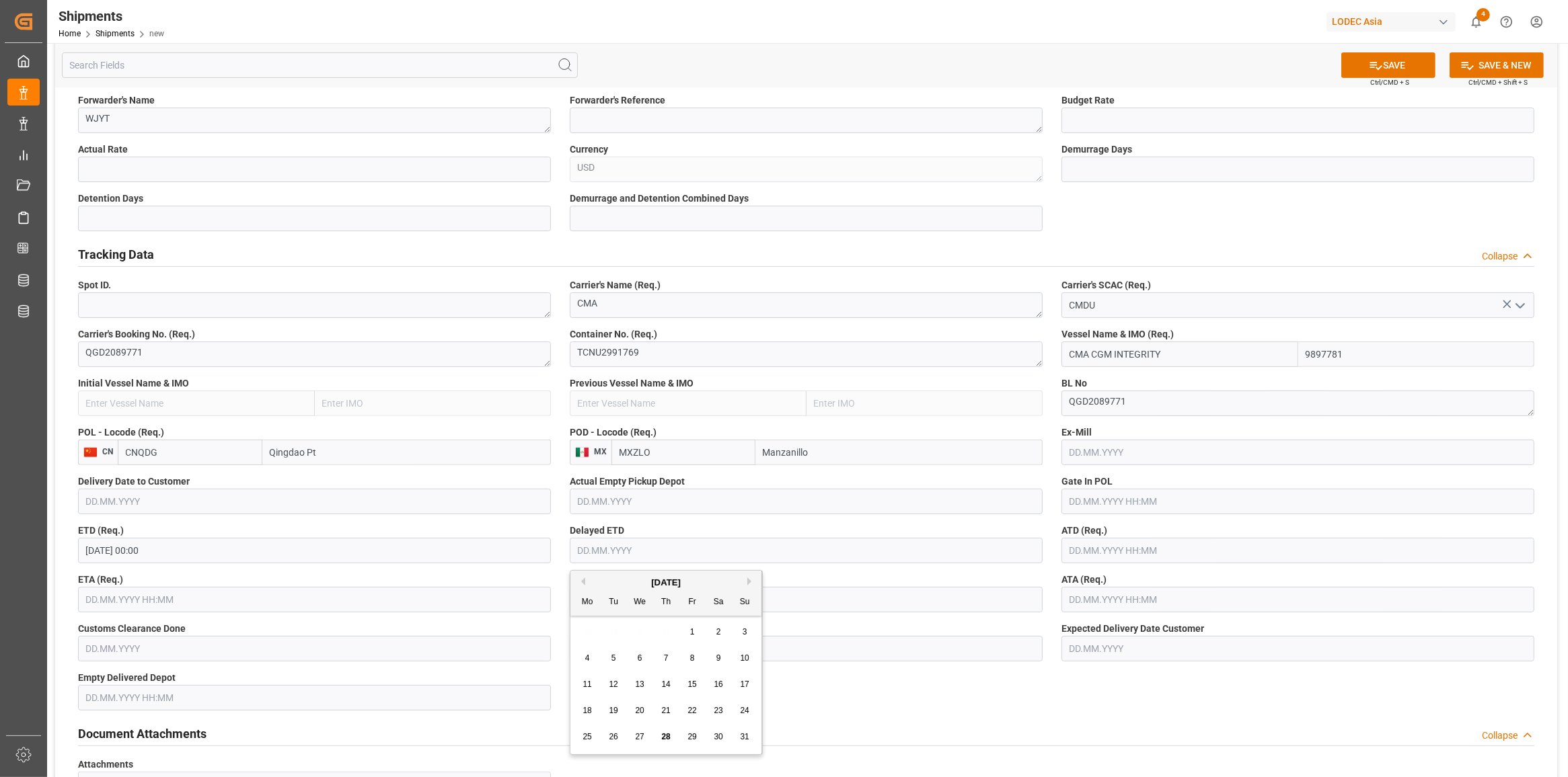
click at [172, 552] on input "[DATE] 00:00" at bounding box center [315, 550] width 473 height 25
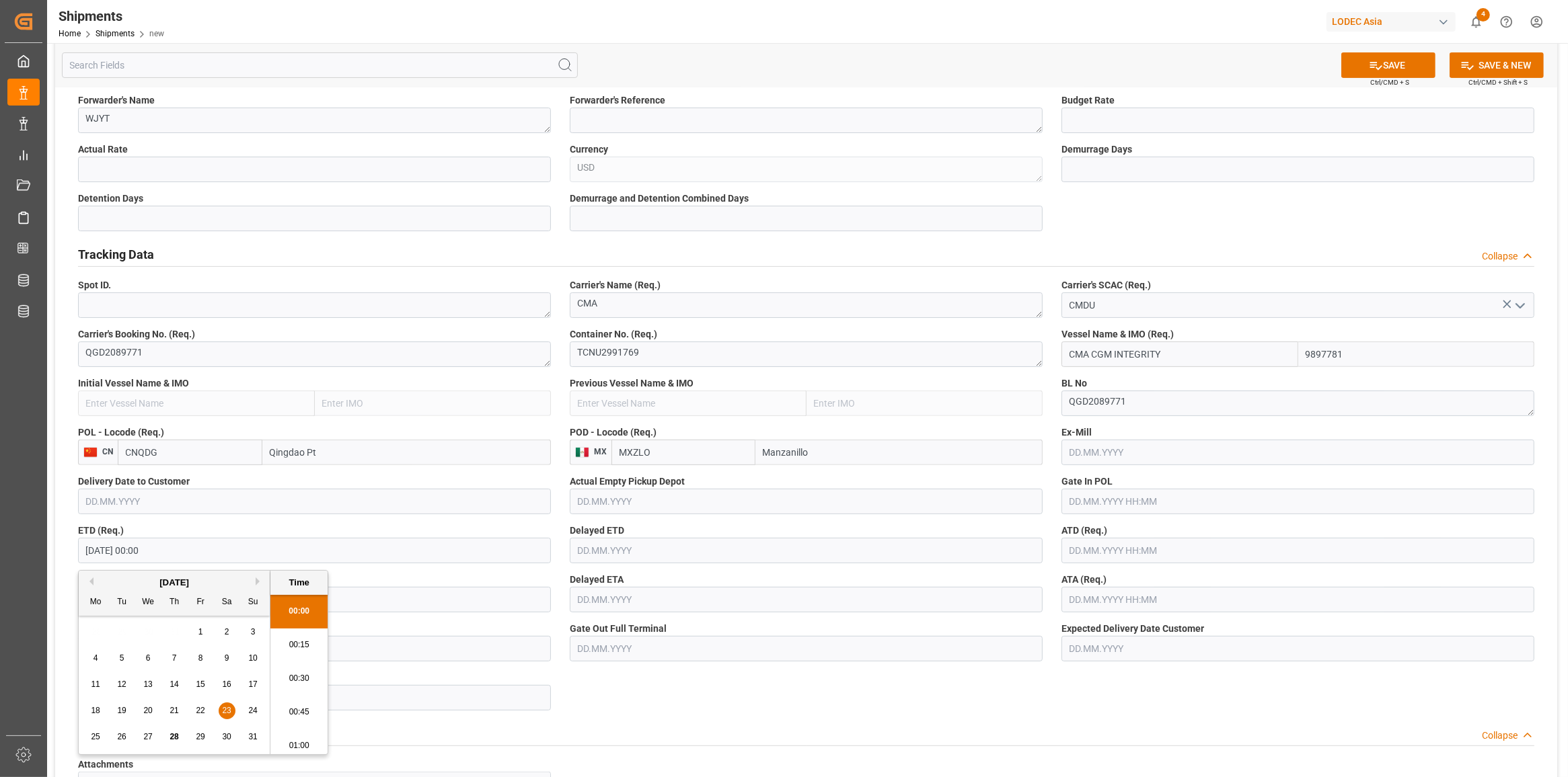
click at [557, 574] on div "ETA (Req.)" at bounding box center [314, 593] width 491 height 49
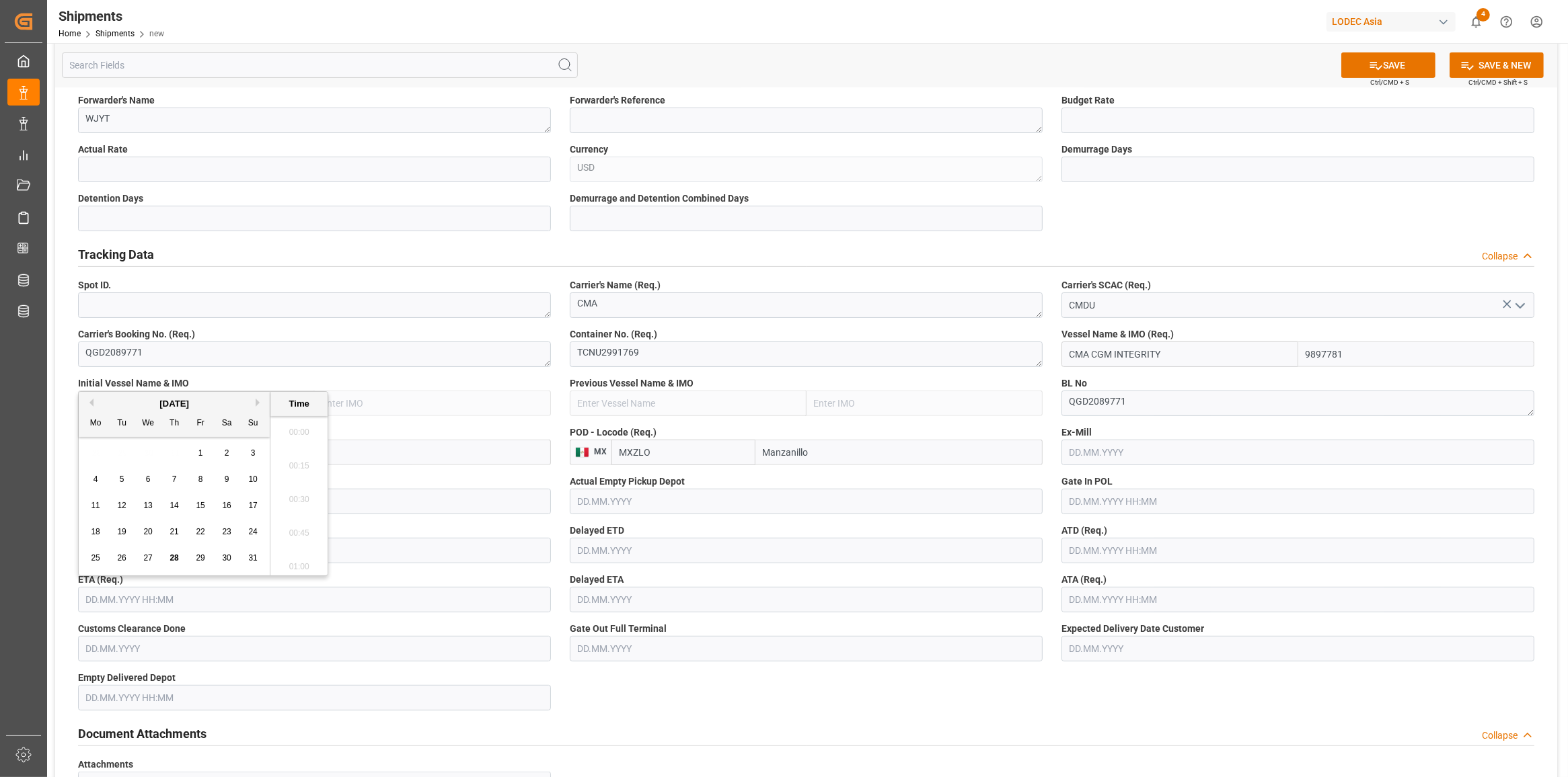
click at [272, 602] on input "text" at bounding box center [315, 599] width 473 height 25
type input "[DATE] 00:00"
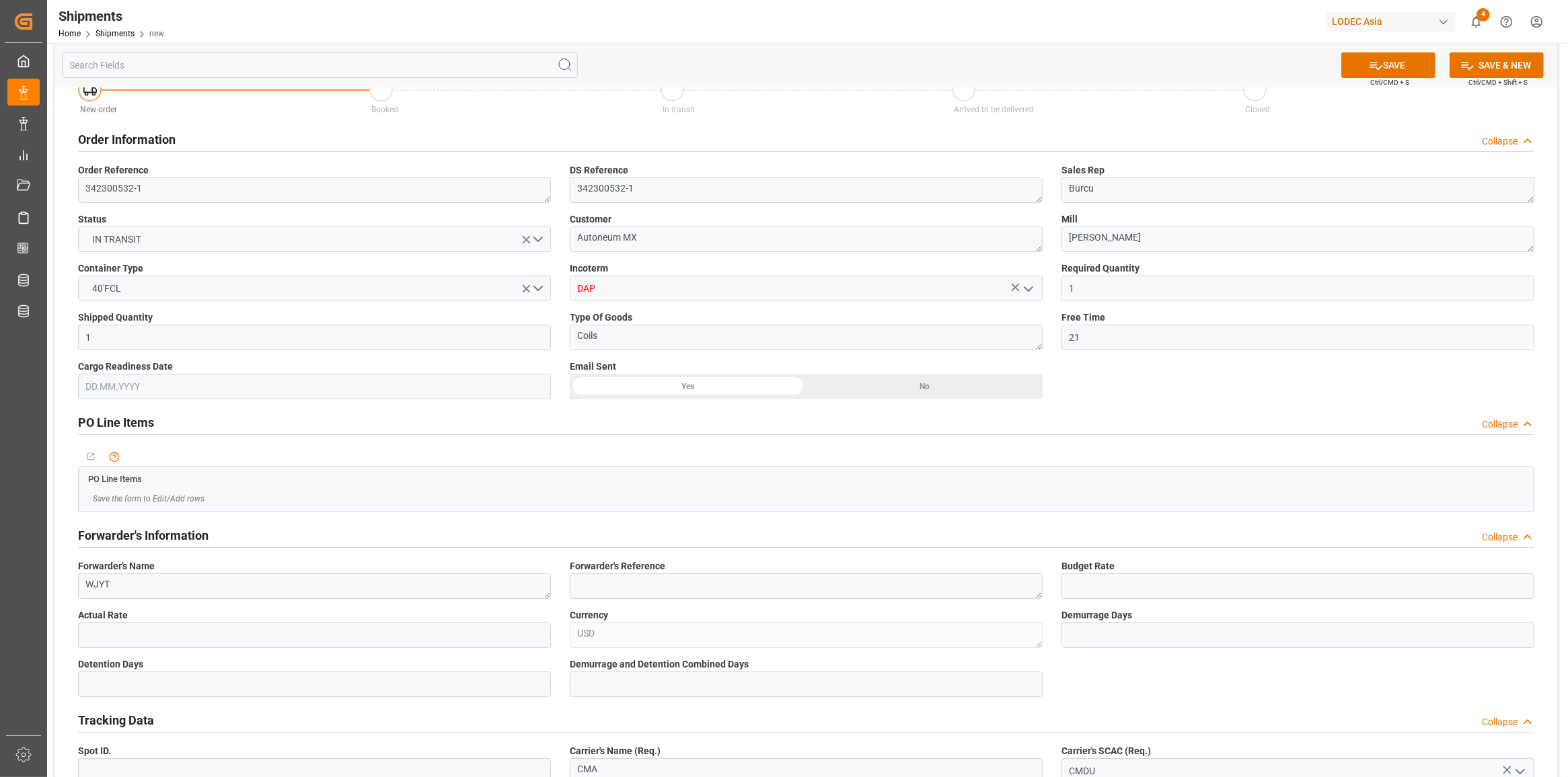
scroll to position [0, 0]
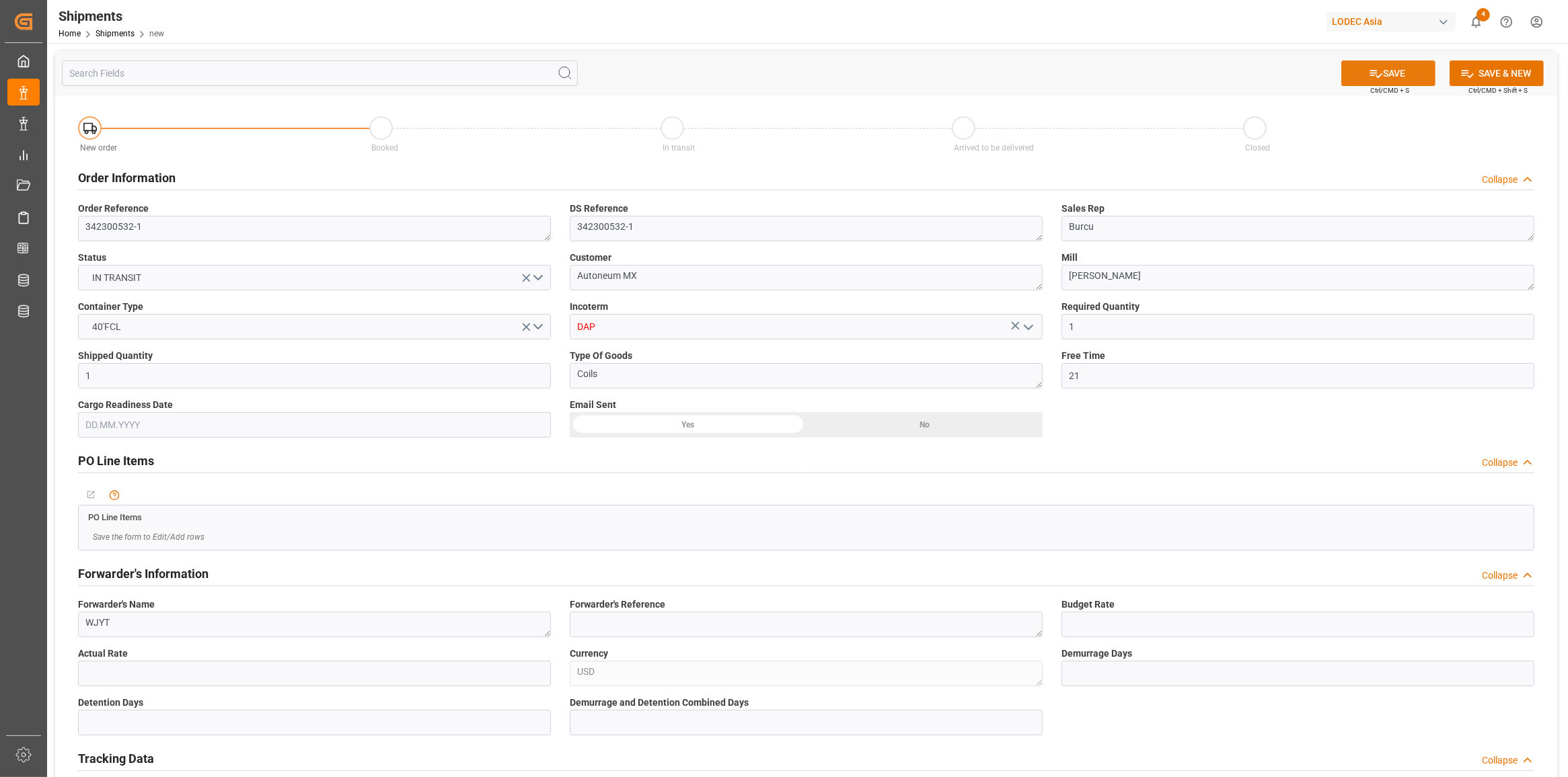
click at [1403, 76] on button "SAVE" at bounding box center [1389, 73] width 94 height 25
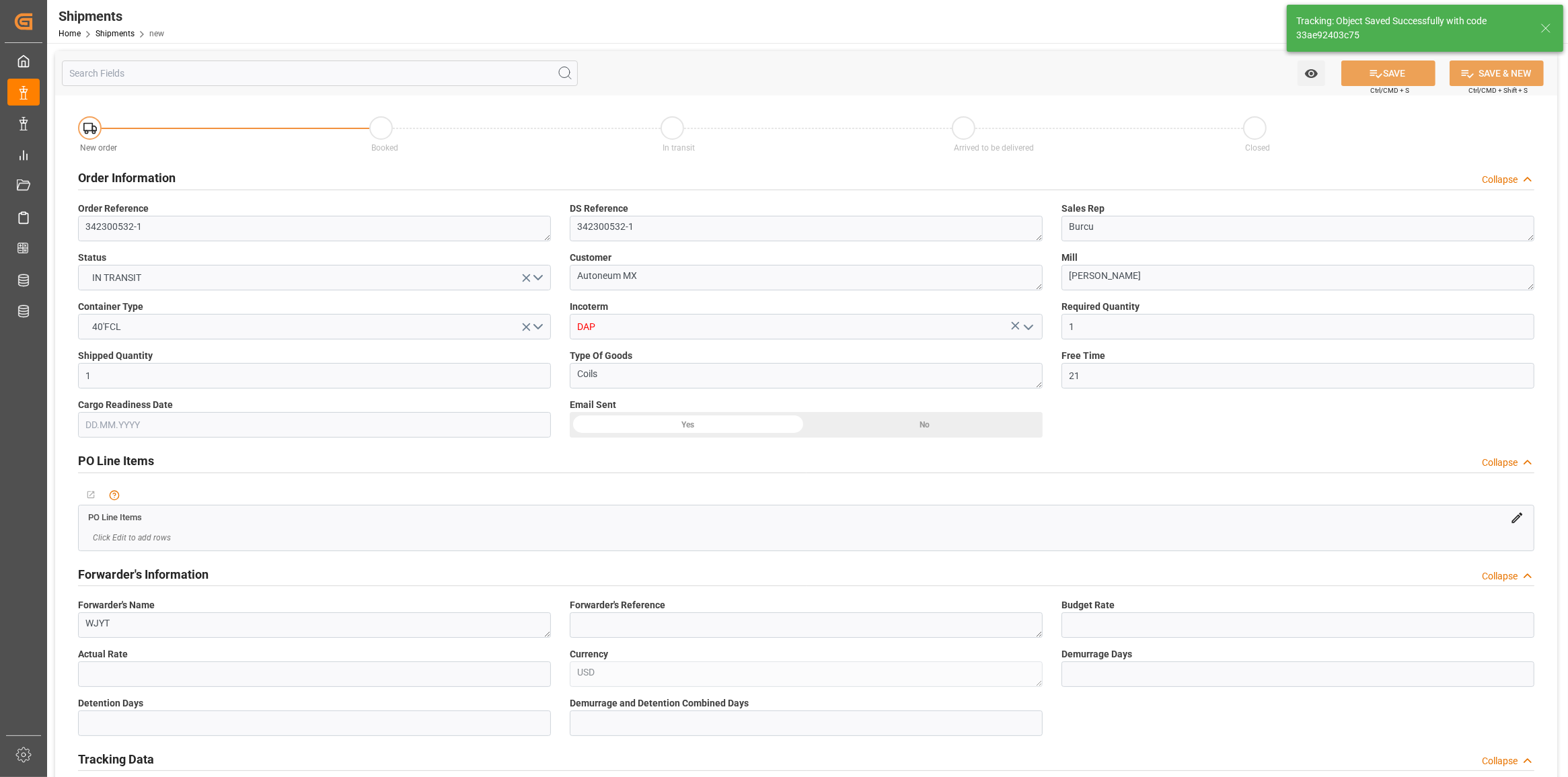
type input "CMA CGM INTEGRITY"
type input "9897781"
type textarea "33ae92403c75"
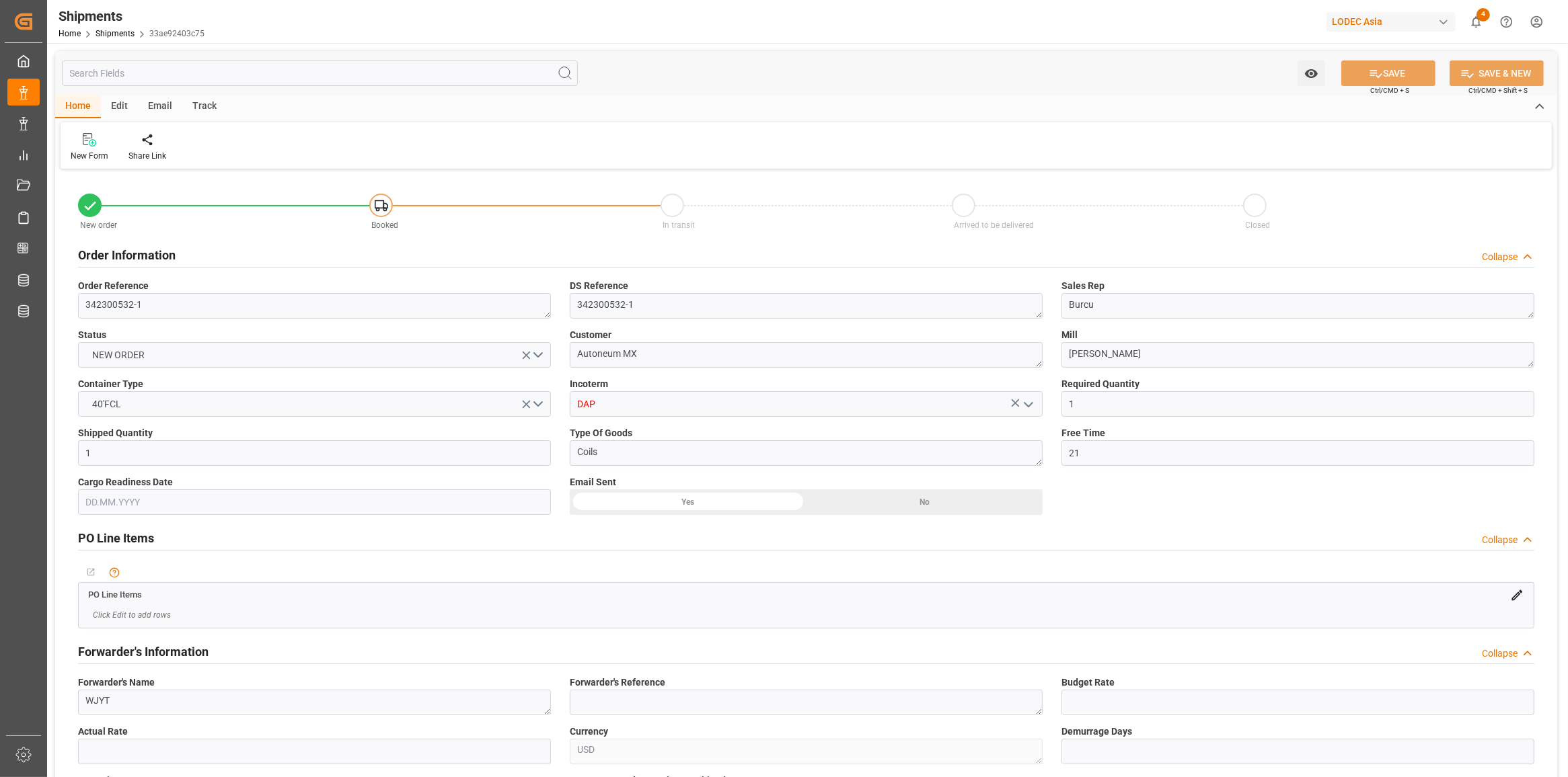
type input "[DATE] 00:00"
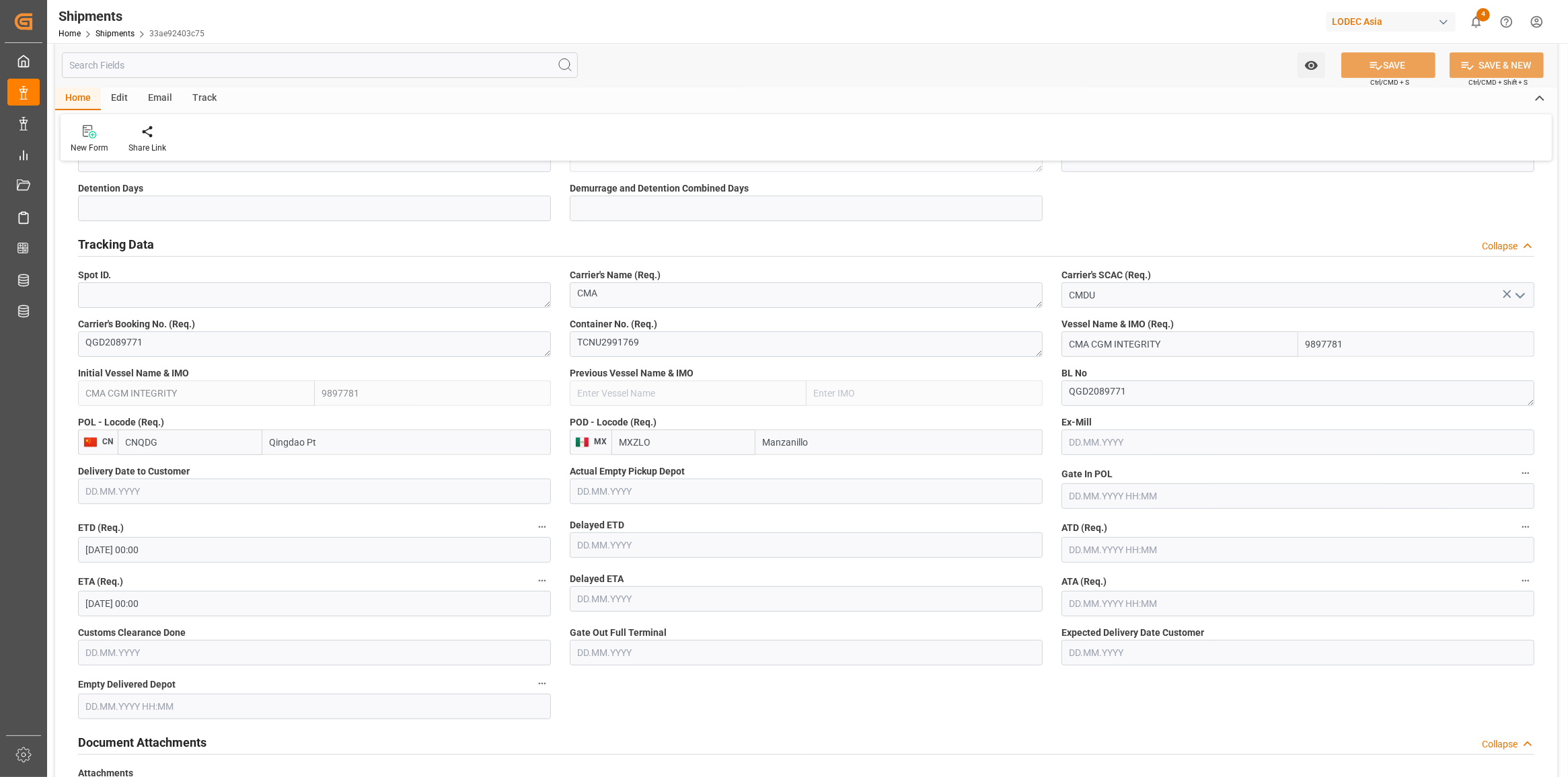
scroll to position [588, 0]
drag, startPoint x: 661, startPoint y: 353, endPoint x: 560, endPoint y: 346, distance: 101.2
click at [560, 346] on div "Container No. (Req.) TCNU2991769" at bounding box center [805, 341] width 491 height 49
paste textarea "RHU8198930"
type textarea "TRHU8198930"
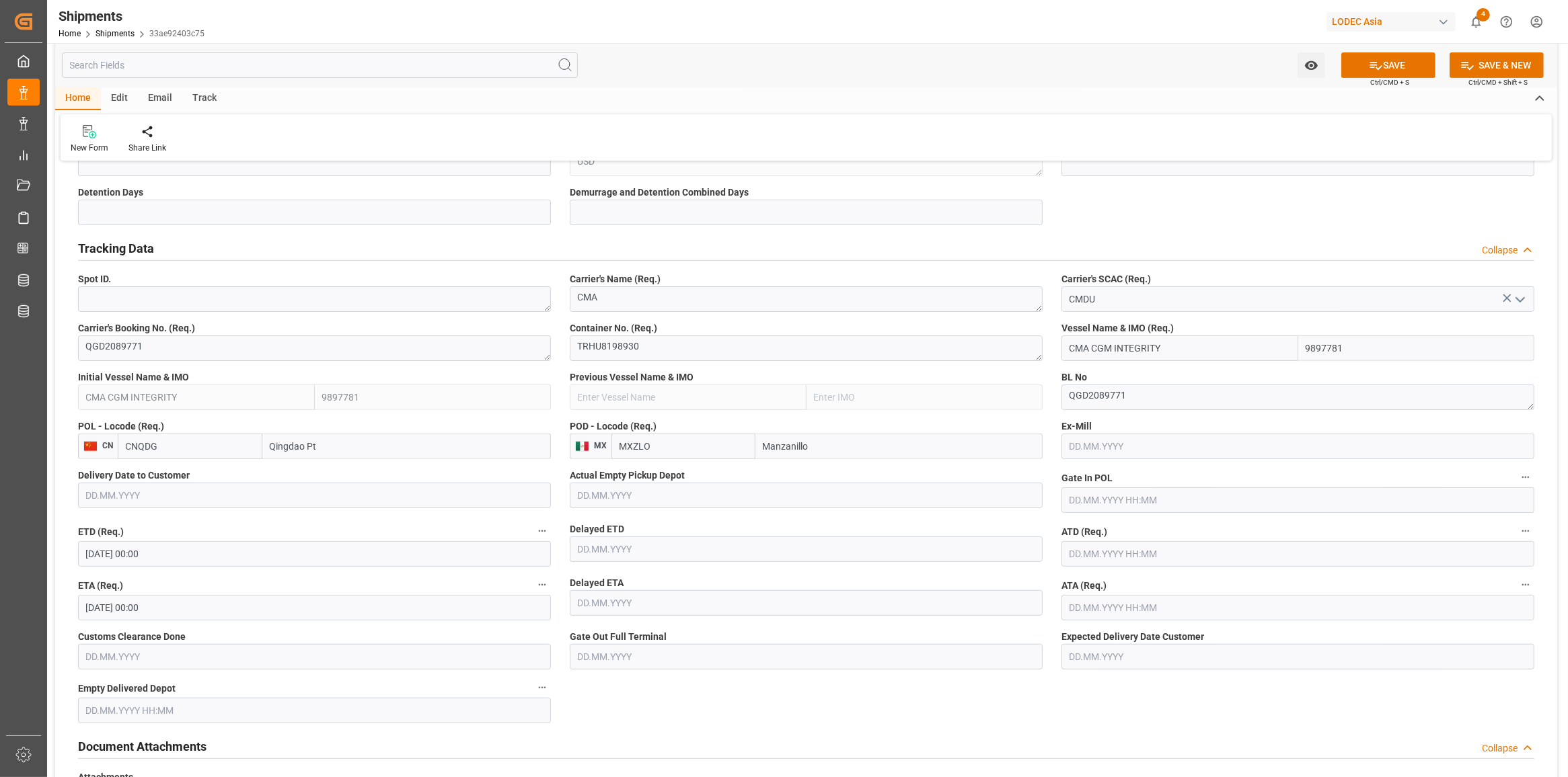
click at [774, 730] on div "Document Attachments Collapse" at bounding box center [806, 747] width 1475 height 37
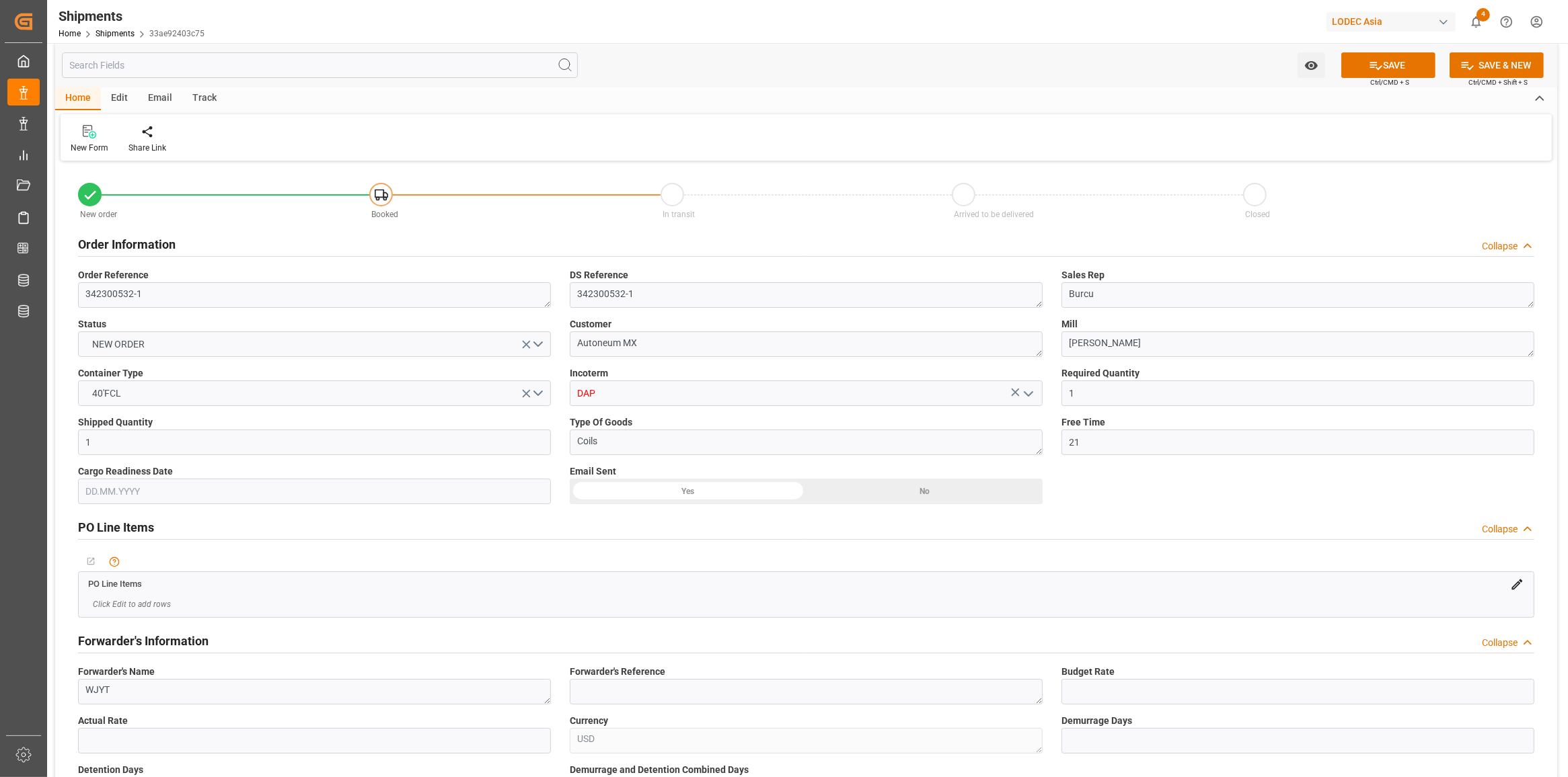
scroll to position [0, 0]
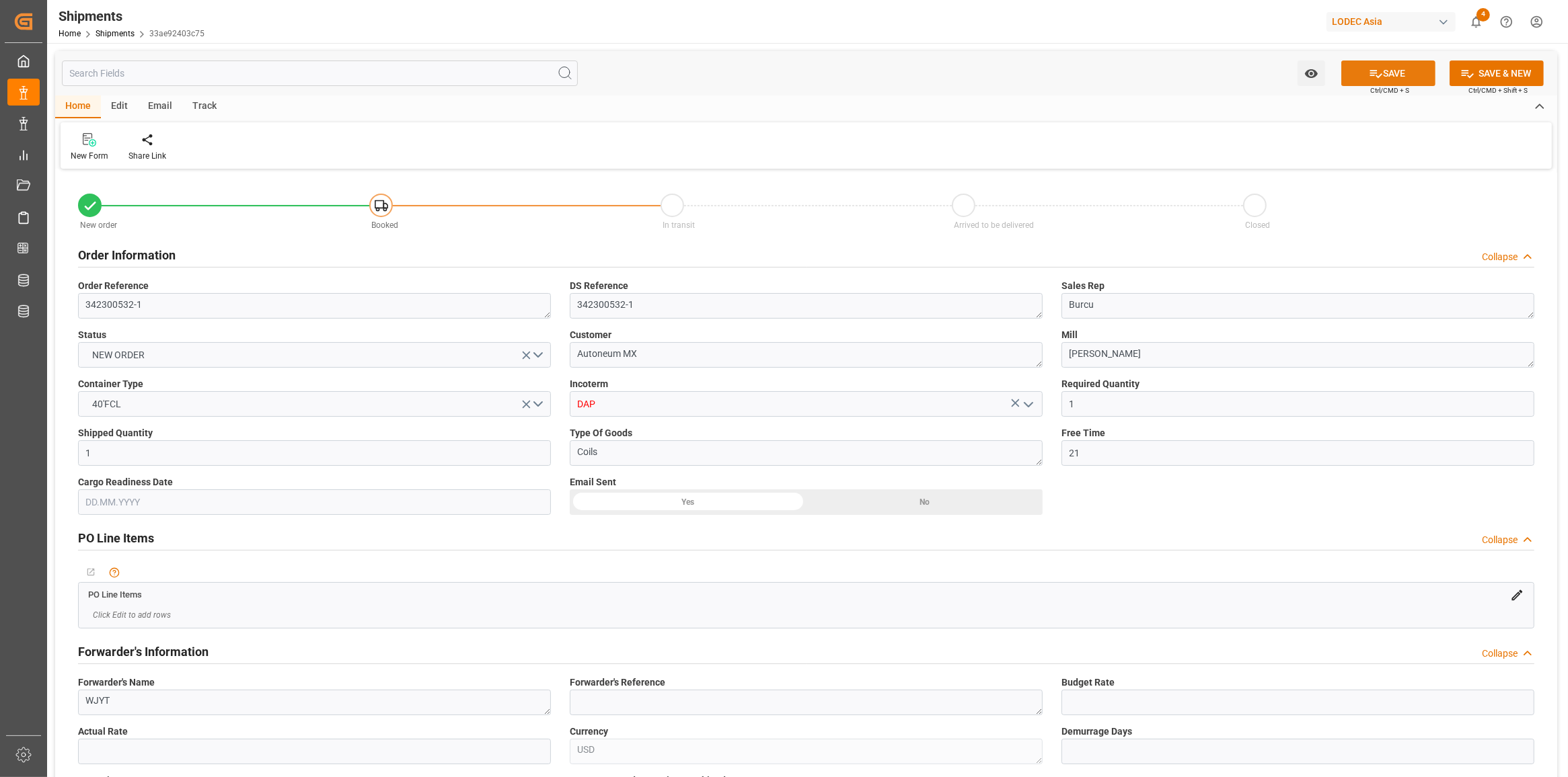
click at [1401, 74] on button "SAVE" at bounding box center [1389, 73] width 94 height 25
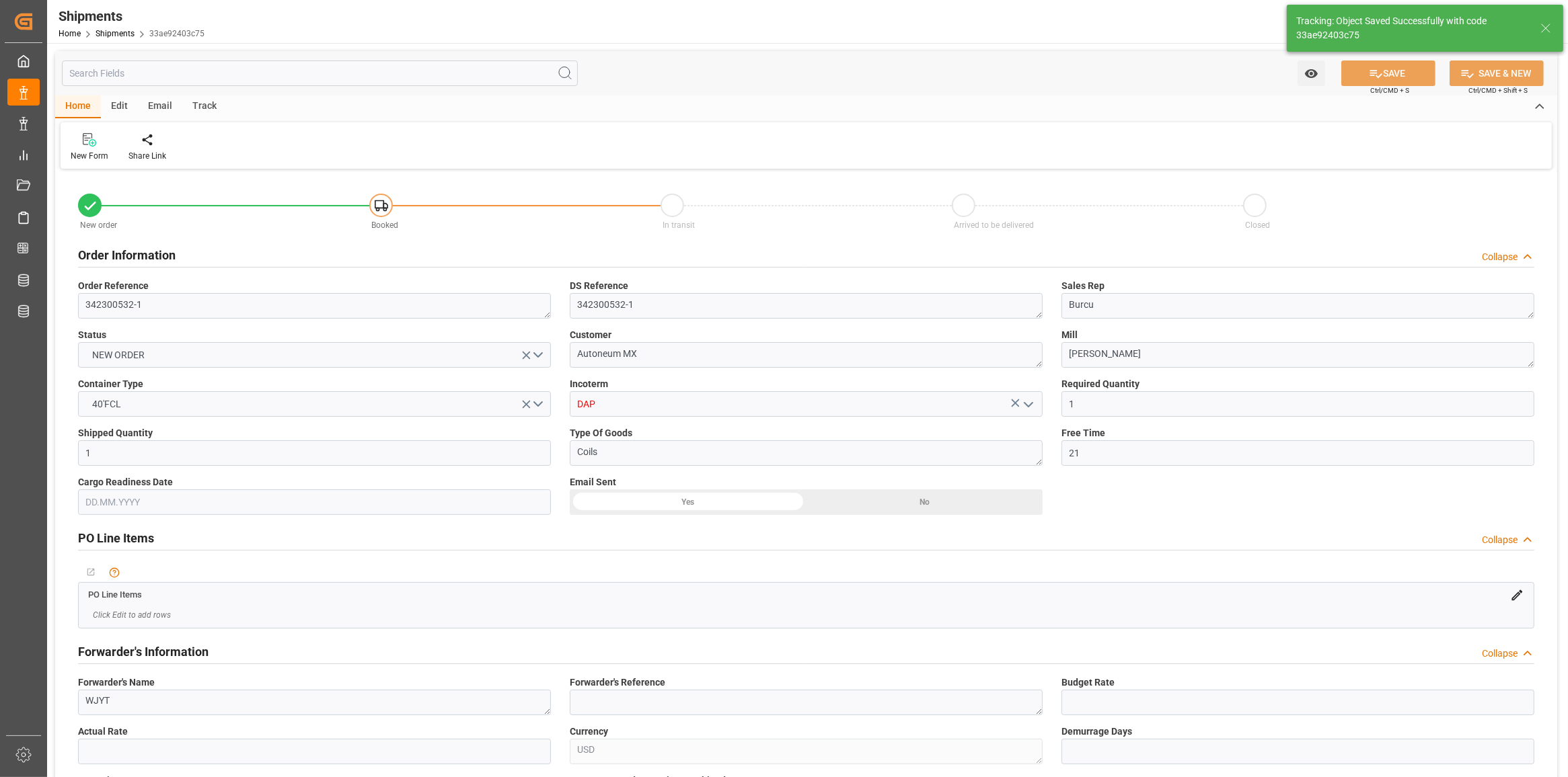
drag, startPoint x: 190, startPoint y: 111, endPoint x: 190, endPoint y: 145, distance: 34.0
click at [190, 110] on div "Track" at bounding box center [204, 107] width 44 height 23
click at [105, 149] on div "Tracking" at bounding box center [87, 147] width 52 height 30
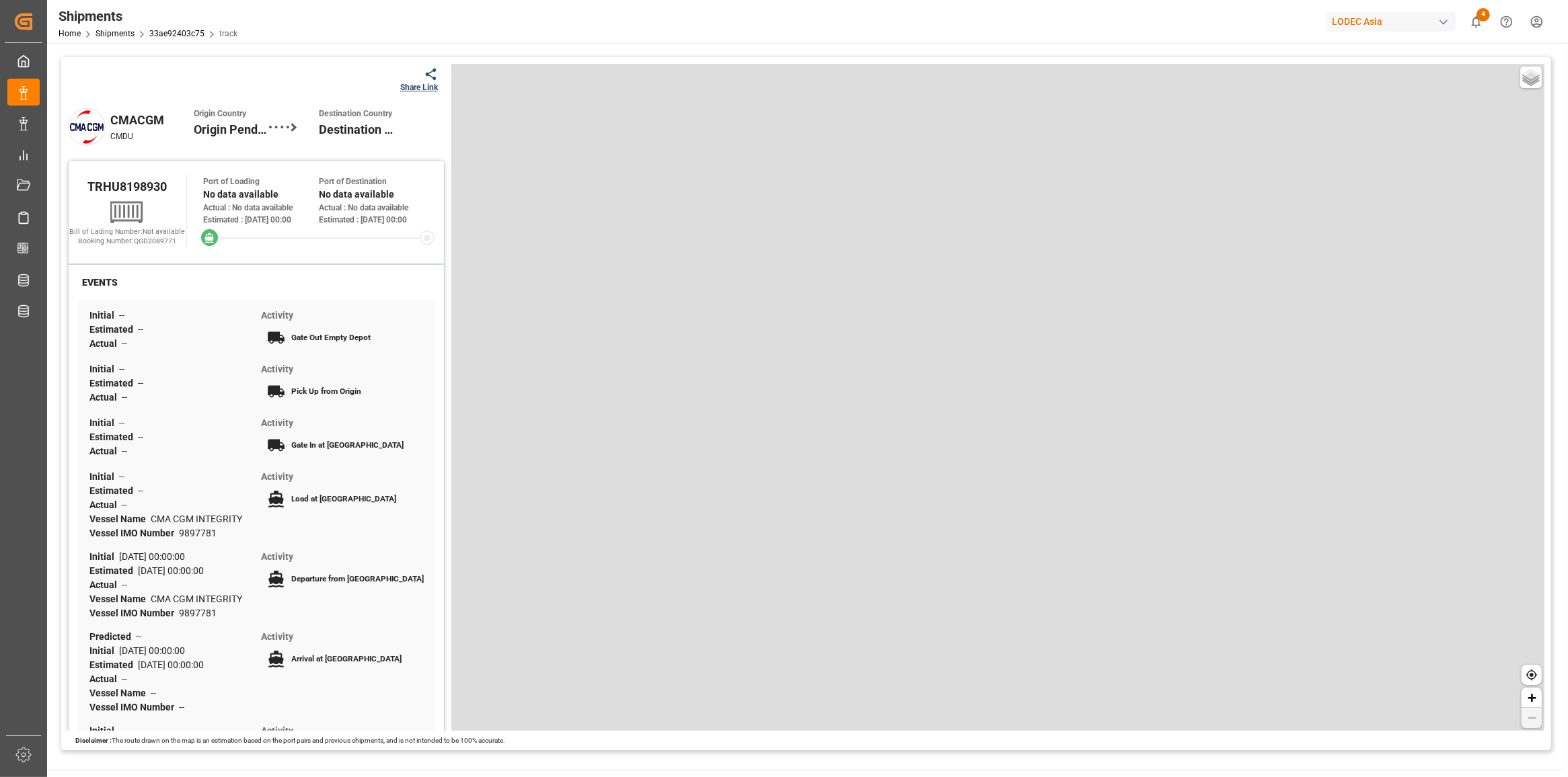
click at [424, 84] on div "Share Link" at bounding box center [418, 88] width 37 height 12
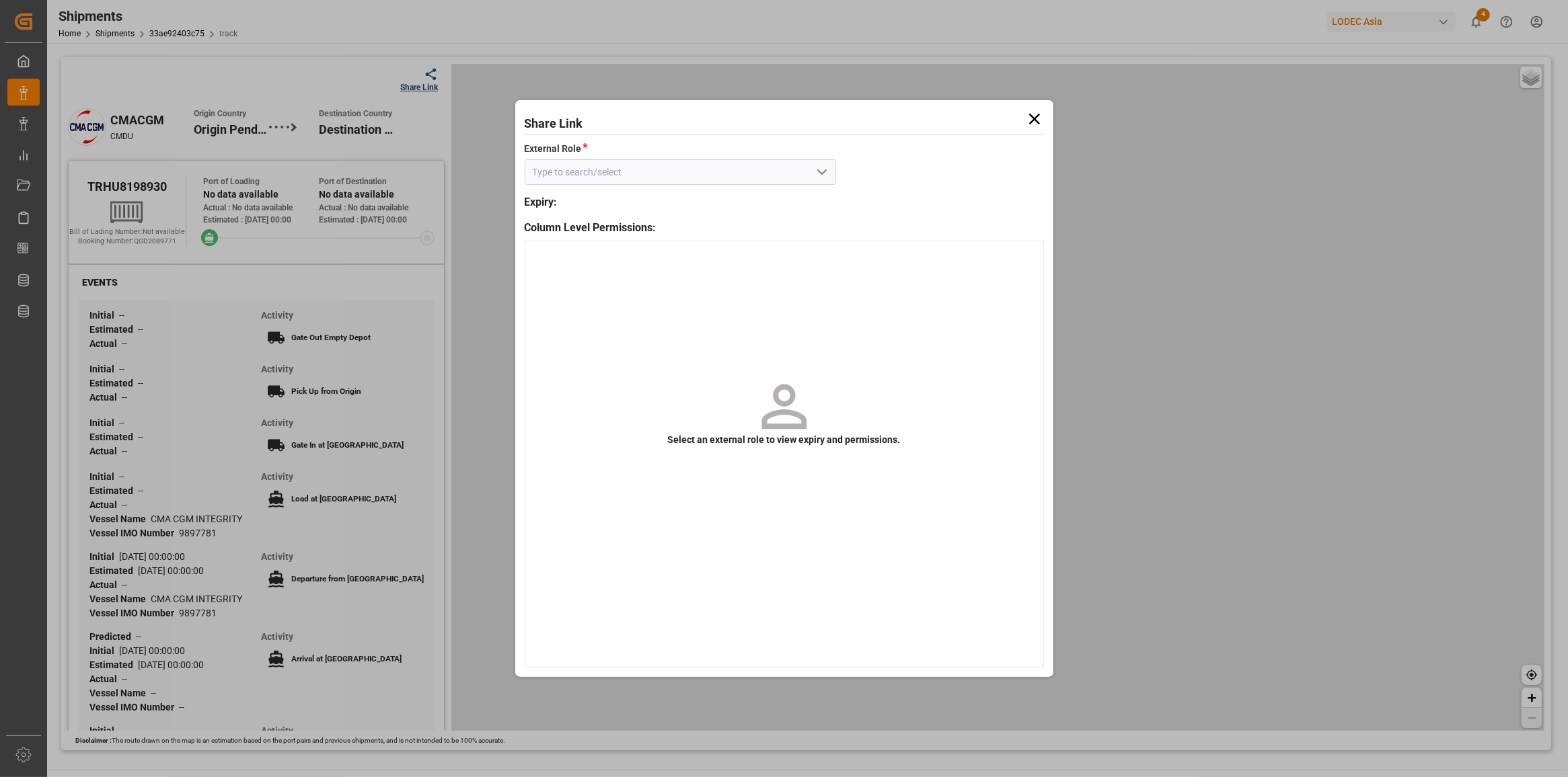
click at [590, 183] on input at bounding box center [680, 171] width 311 height 25
click at [831, 170] on input at bounding box center [680, 171] width 311 height 25
click at [798, 169] on input at bounding box center [680, 171] width 311 height 25
click at [830, 167] on button "open menu" at bounding box center [820, 172] width 20 height 21
click at [761, 205] on div "Default tracking role" at bounding box center [680, 202] width 310 height 30
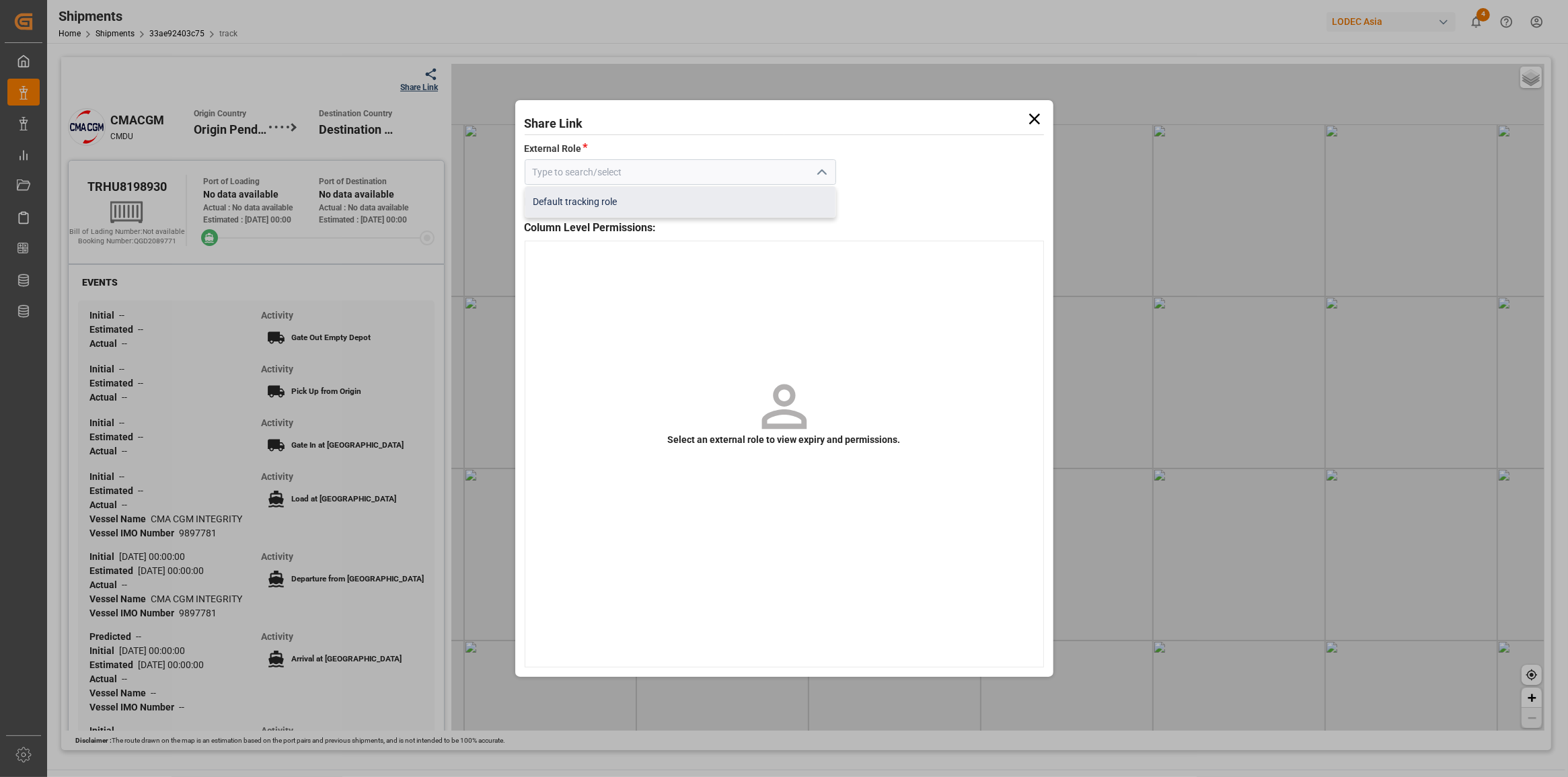
type input "Default tracking role"
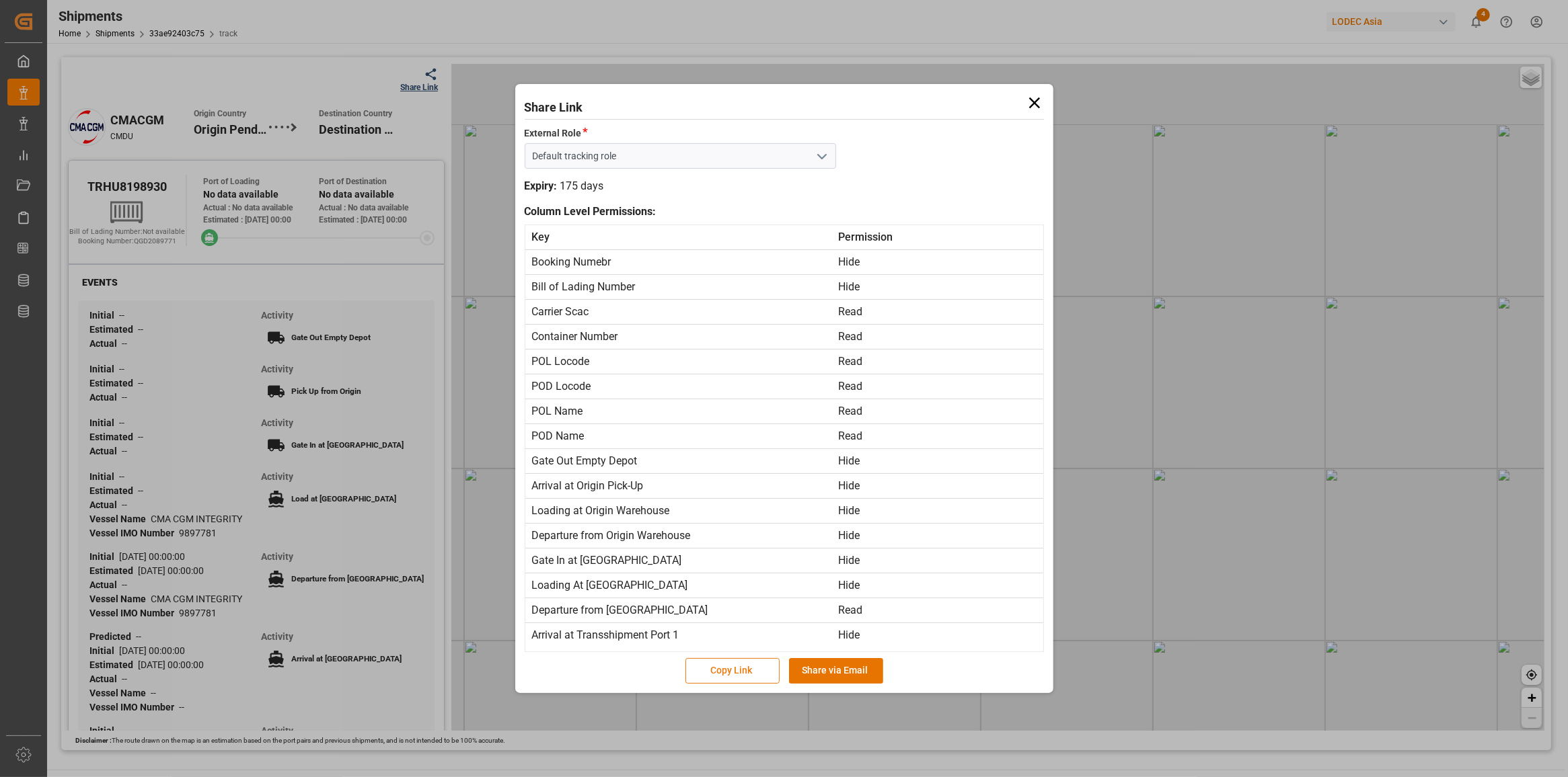
click at [736, 673] on button "Copy Link" at bounding box center [732, 670] width 94 height 25
click at [1037, 96] on icon at bounding box center [1035, 103] width 19 height 19
